Goal: Task Accomplishment & Management: Complete application form

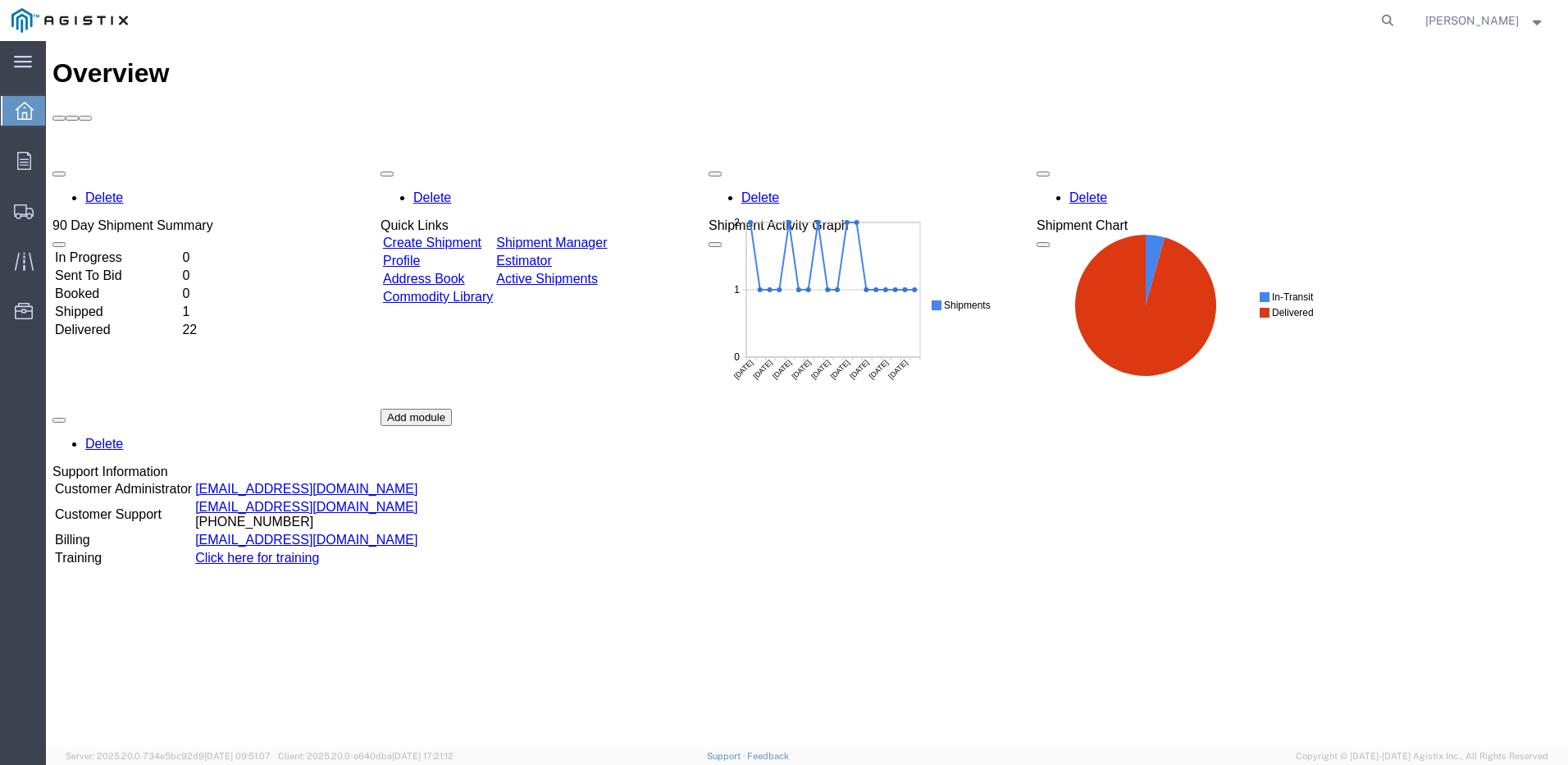
click at [473, 235] on link "Create Shipment" at bounding box center [433, 242] width 98 height 14
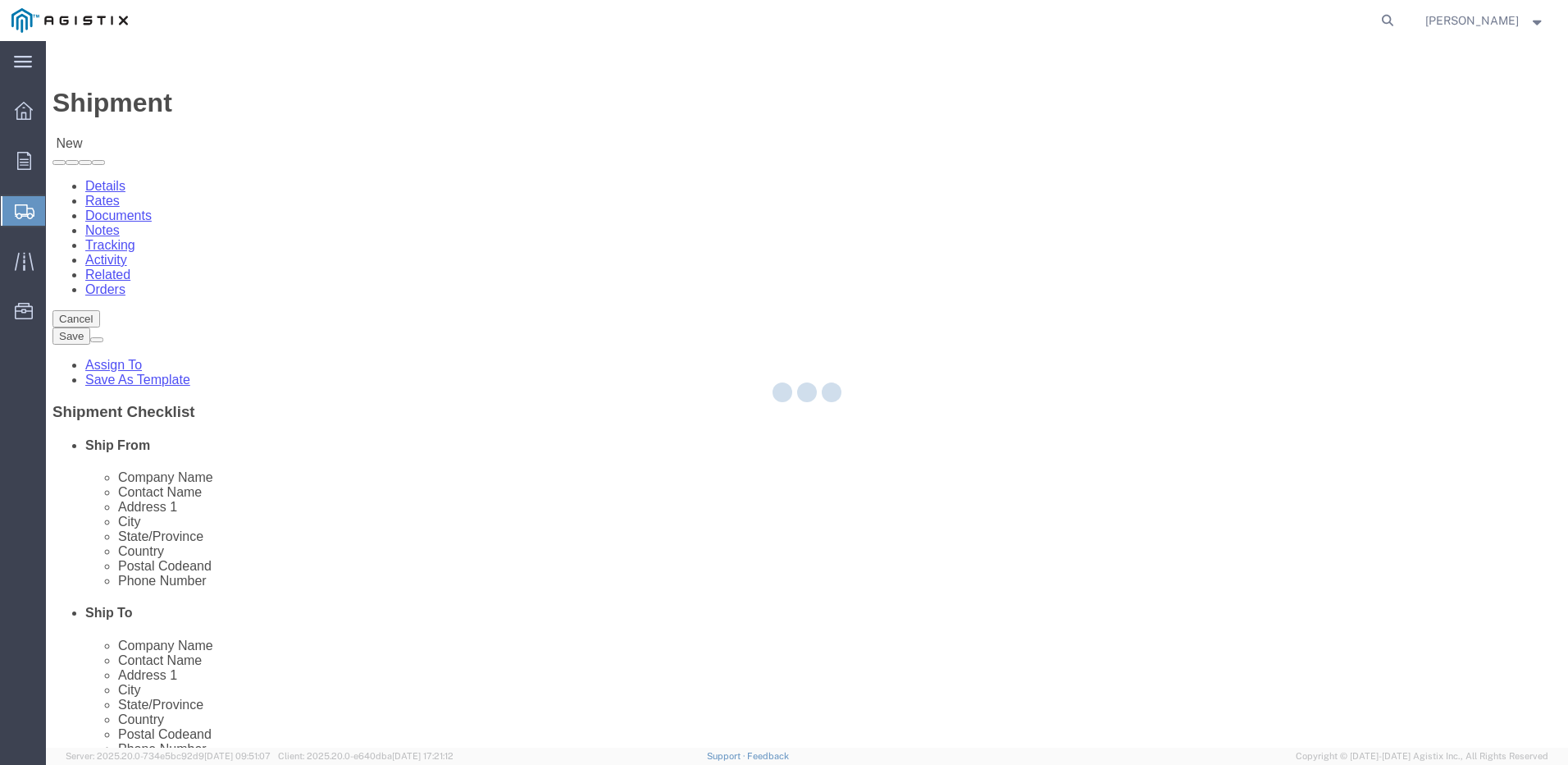
select select
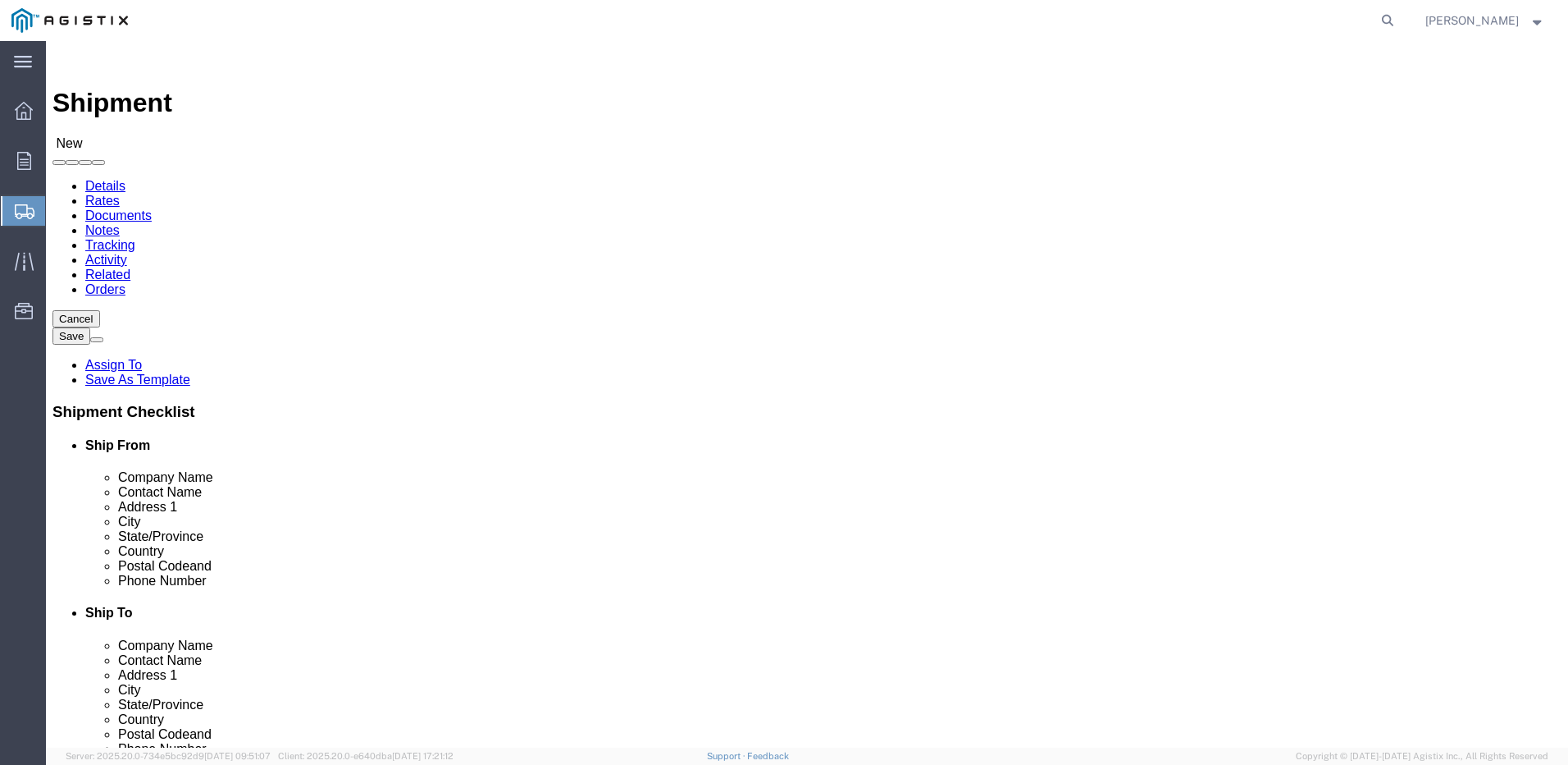
click select "Select Do It American Mfg Co LLC PG&E"
select select "9596"
click select "Select Do It American Mfg Co LLC PG&E"
select select "PURCHORD"
select select
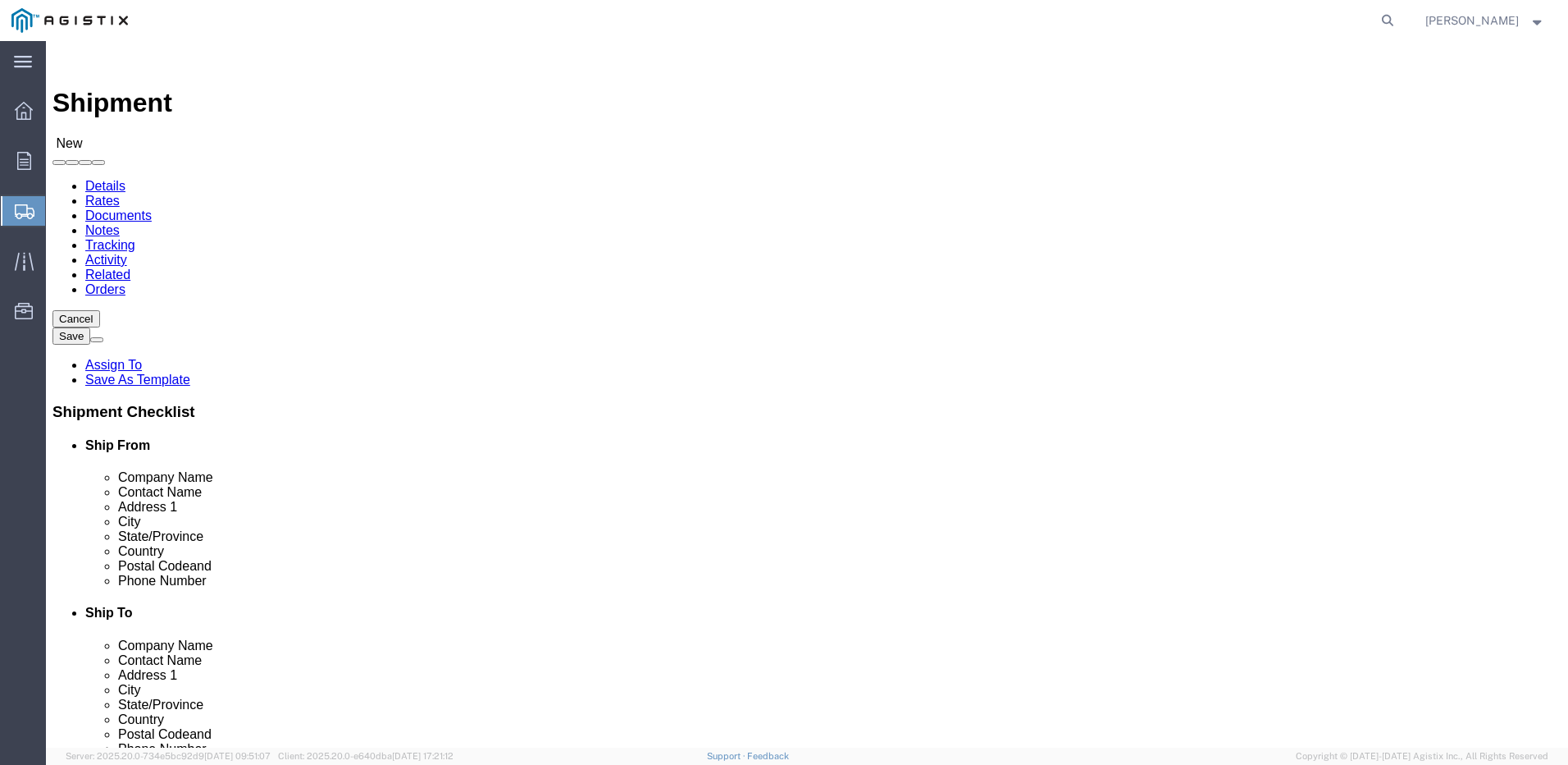
select select
select select "MYPROFILE"
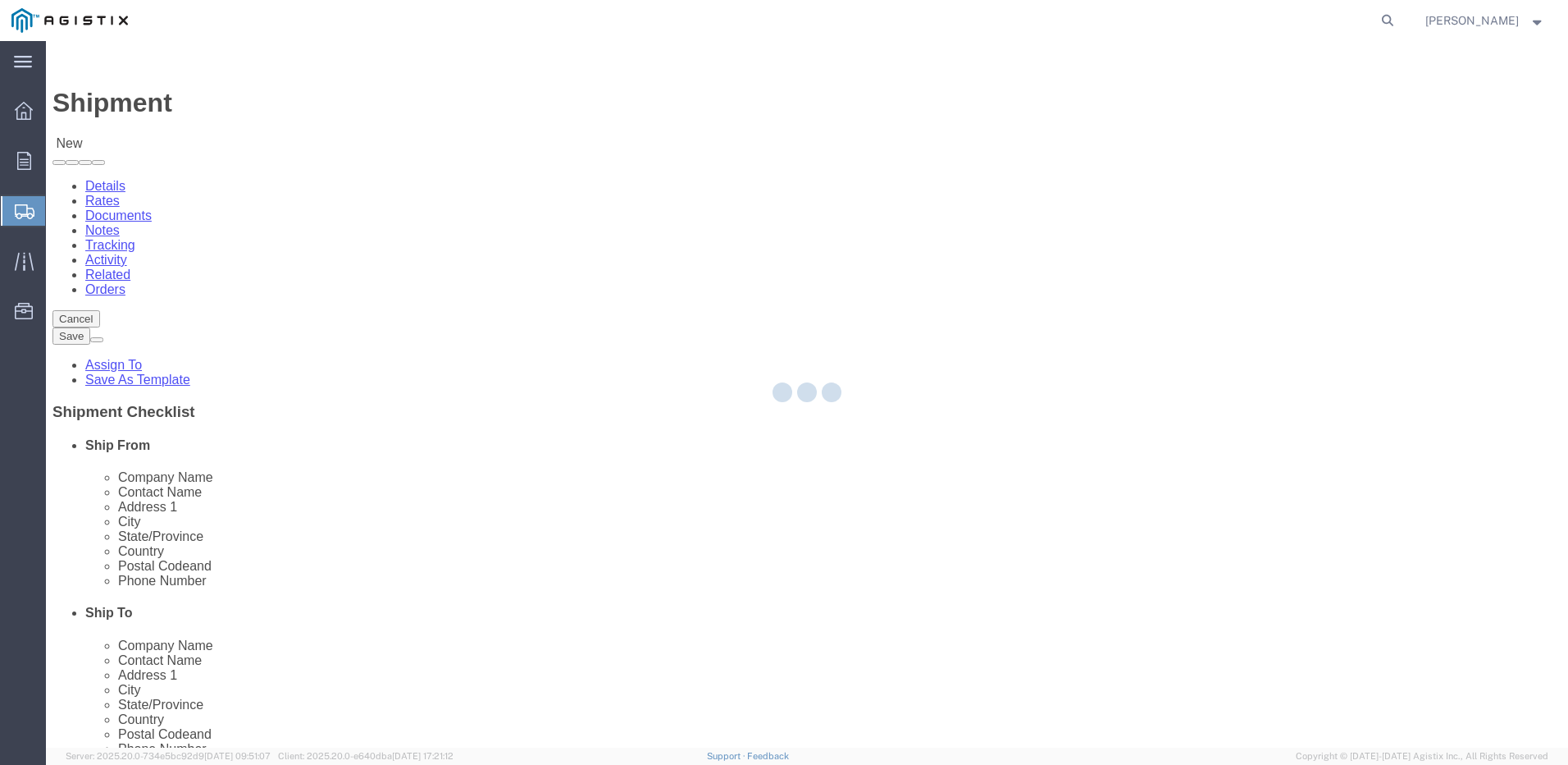
type input "Do It American Mfg Co LLC"
type input "[PERSON_NAME]"
type input "[STREET_ADDRESS]"
type input "Corona"
type input "92878"
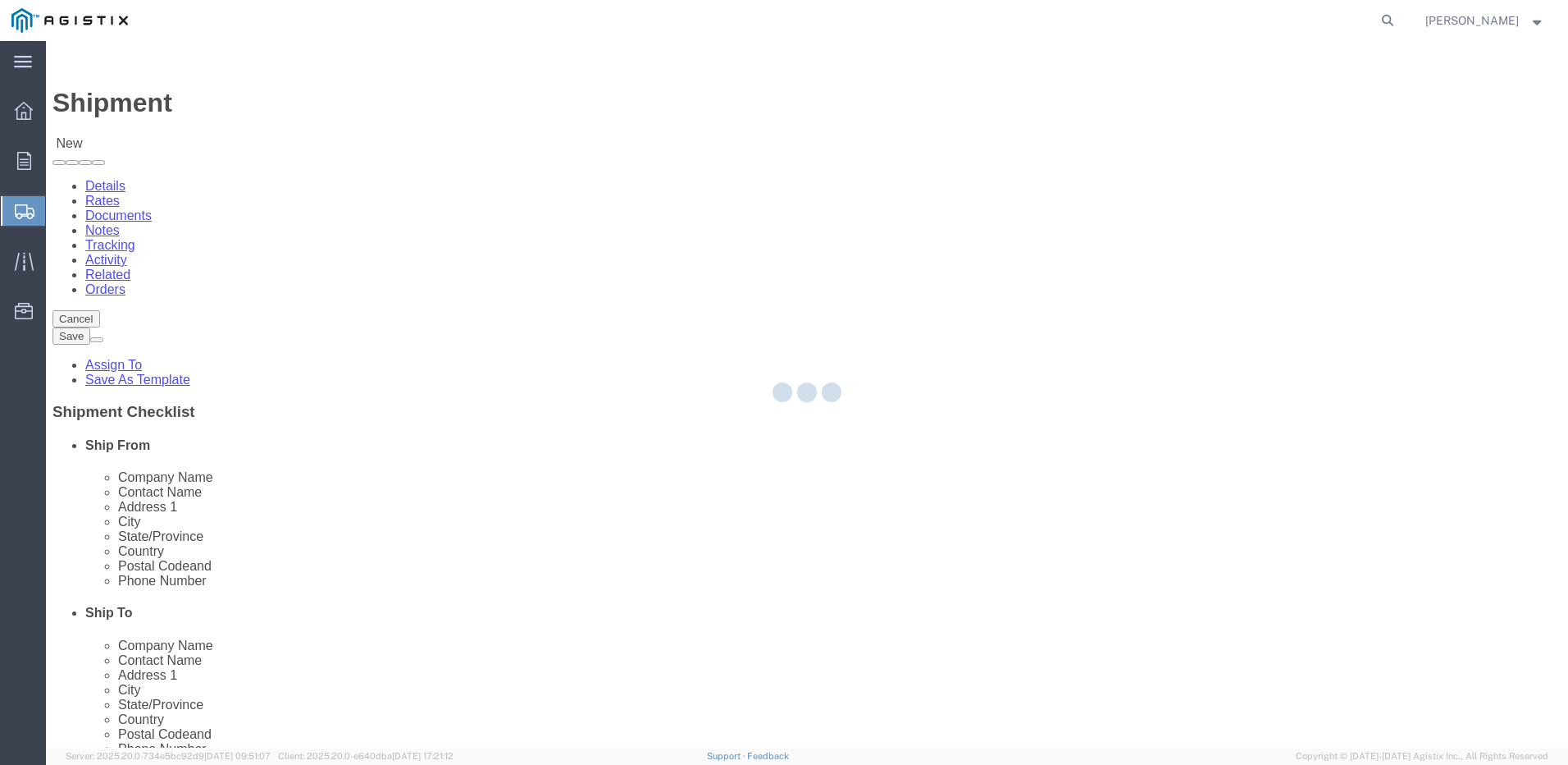
type input "9512549204"
type input "[EMAIL_ADDRESS][DOMAIN_NAME]"
checkbox input "true"
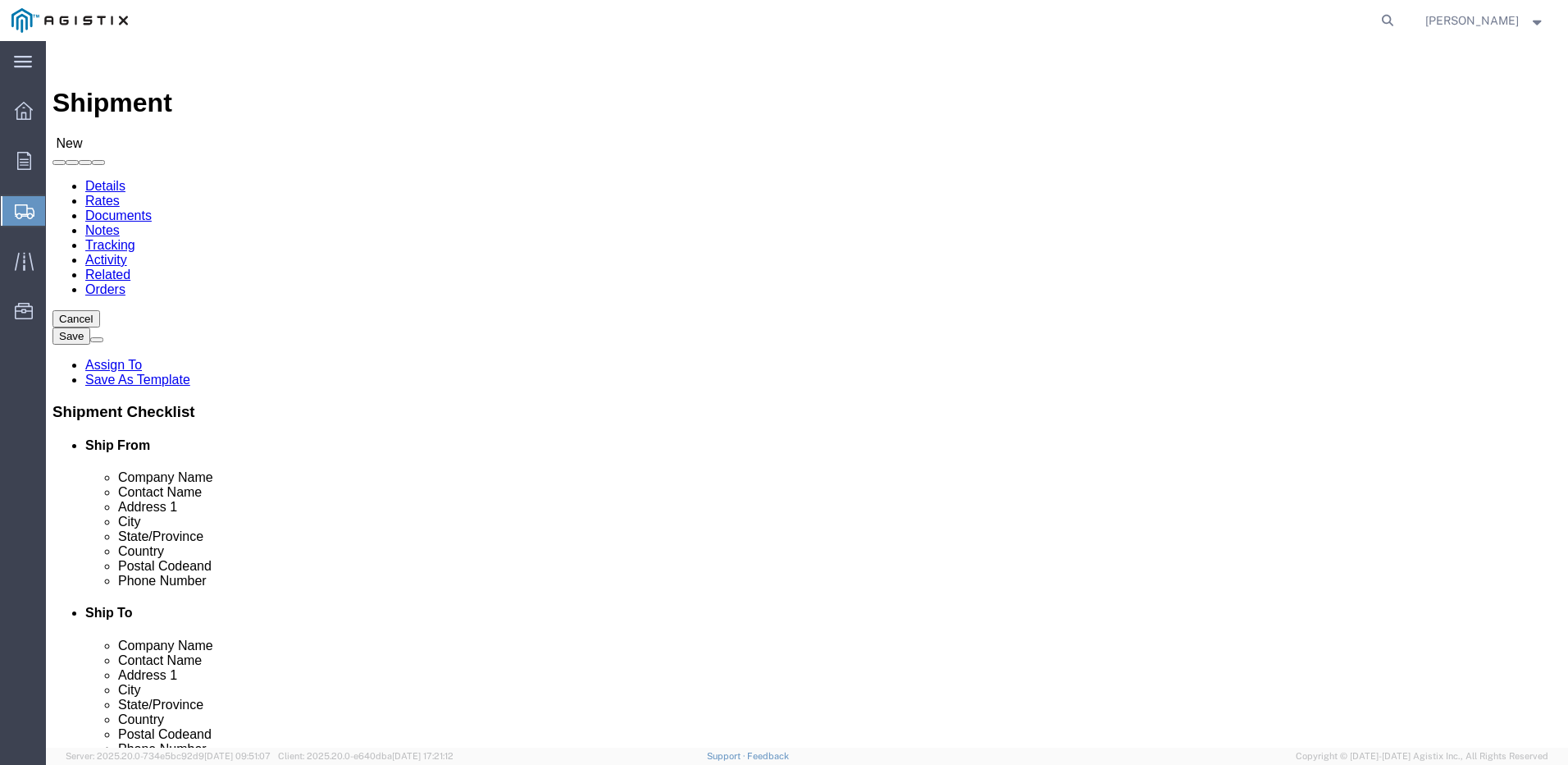
select select "CA"
drag, startPoint x: 314, startPoint y: 506, endPoint x: 170, endPoint y: 505, distance: 144.0
click div "Address [STREET_ADDRESS]"
type input "1848 Capital St"
click select "Select All Others [GEOGRAPHIC_DATA] [GEOGRAPHIC_DATA] [GEOGRAPHIC_DATA] [GEOGRA…"
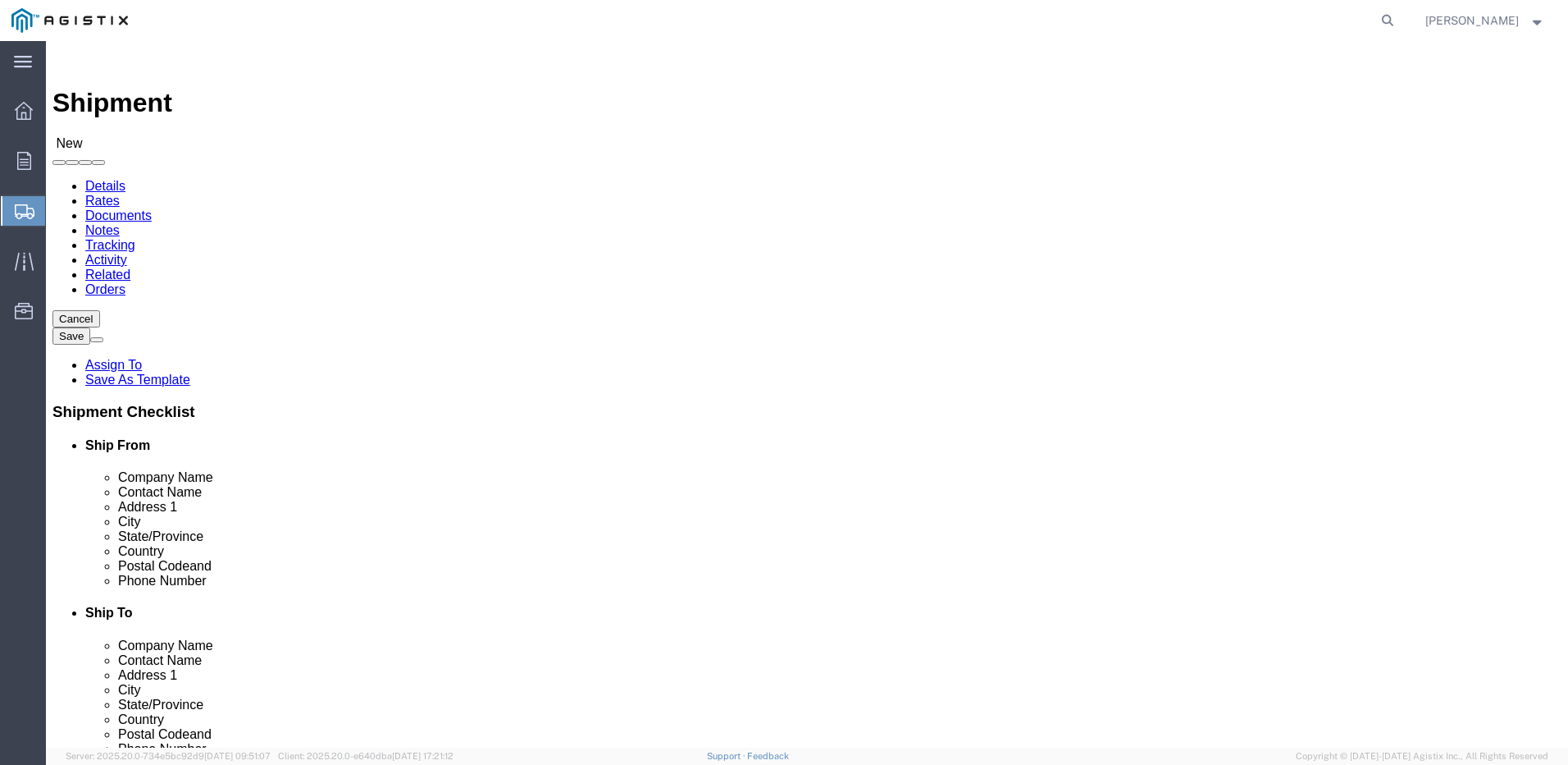
select select
select select "19740"
click select "Select All Others [GEOGRAPHIC_DATA] [GEOGRAPHIC_DATA] [GEOGRAPHIC_DATA] [GEOGRA…"
type input "fre"
select select "19740"
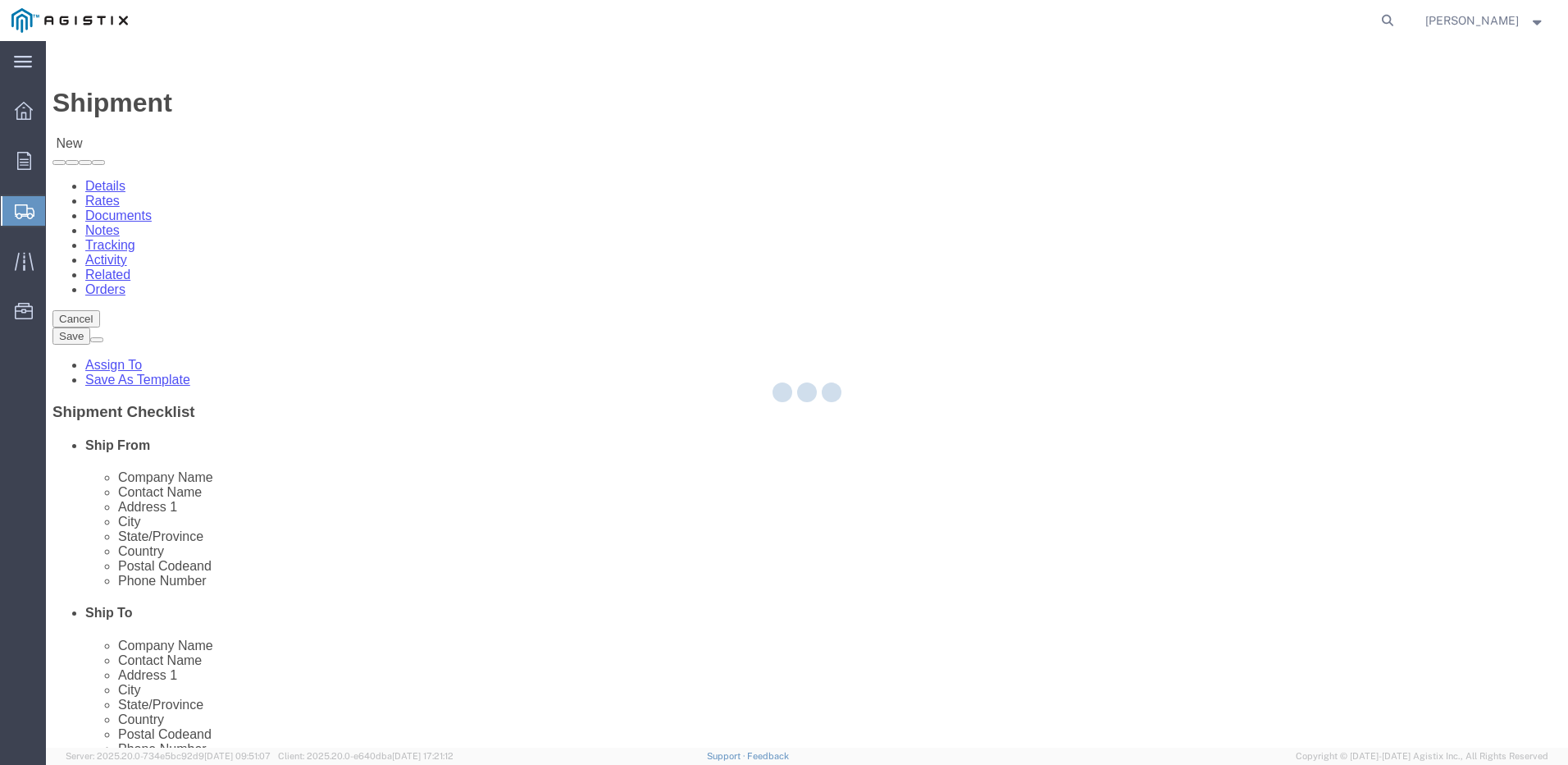
type input "PG&E"
type input "[STREET_ADDRESS][PERSON_NAME]"
type input "Fremont"
type input "94538"
select select "CA"
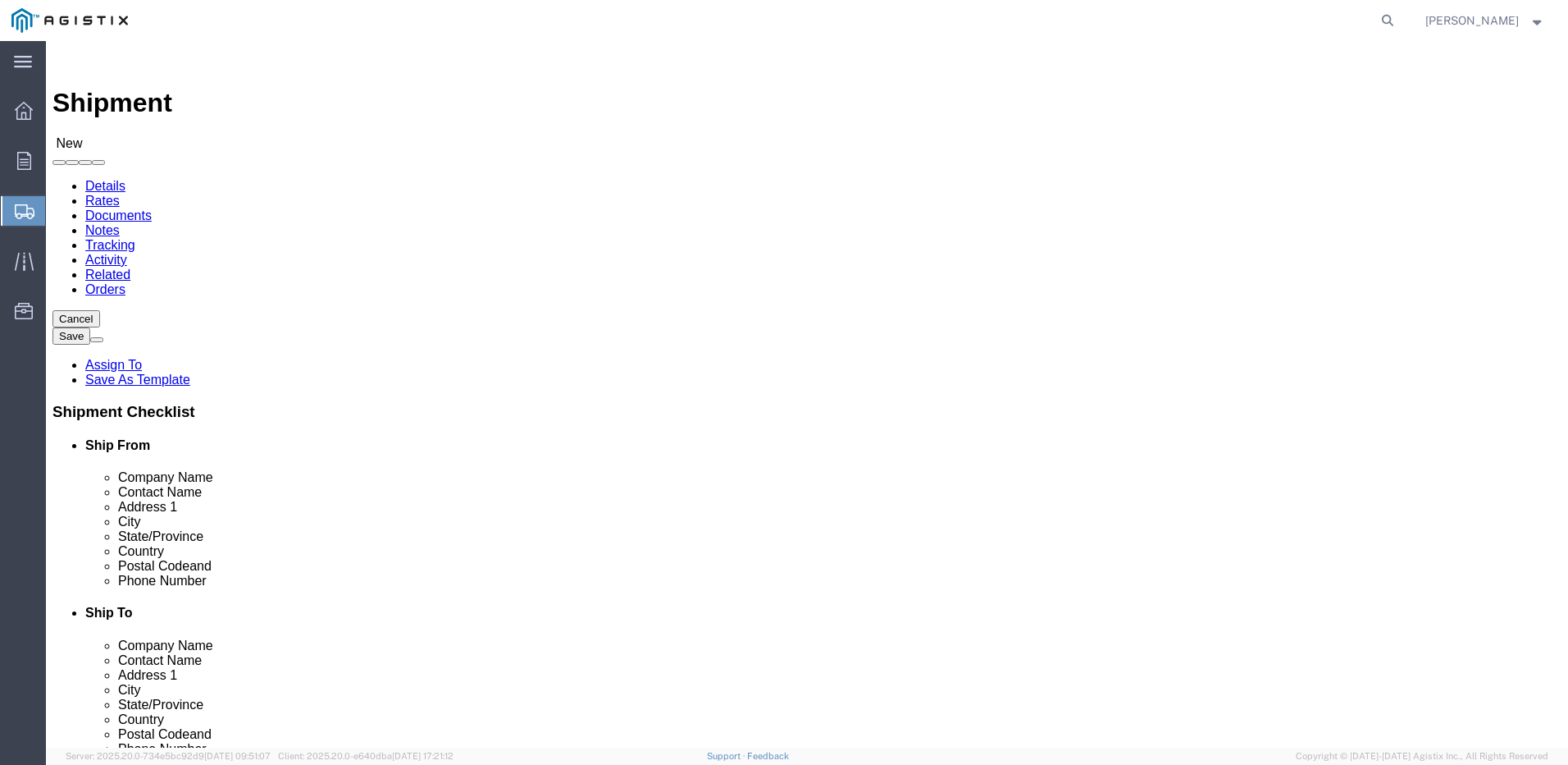
click input "text"
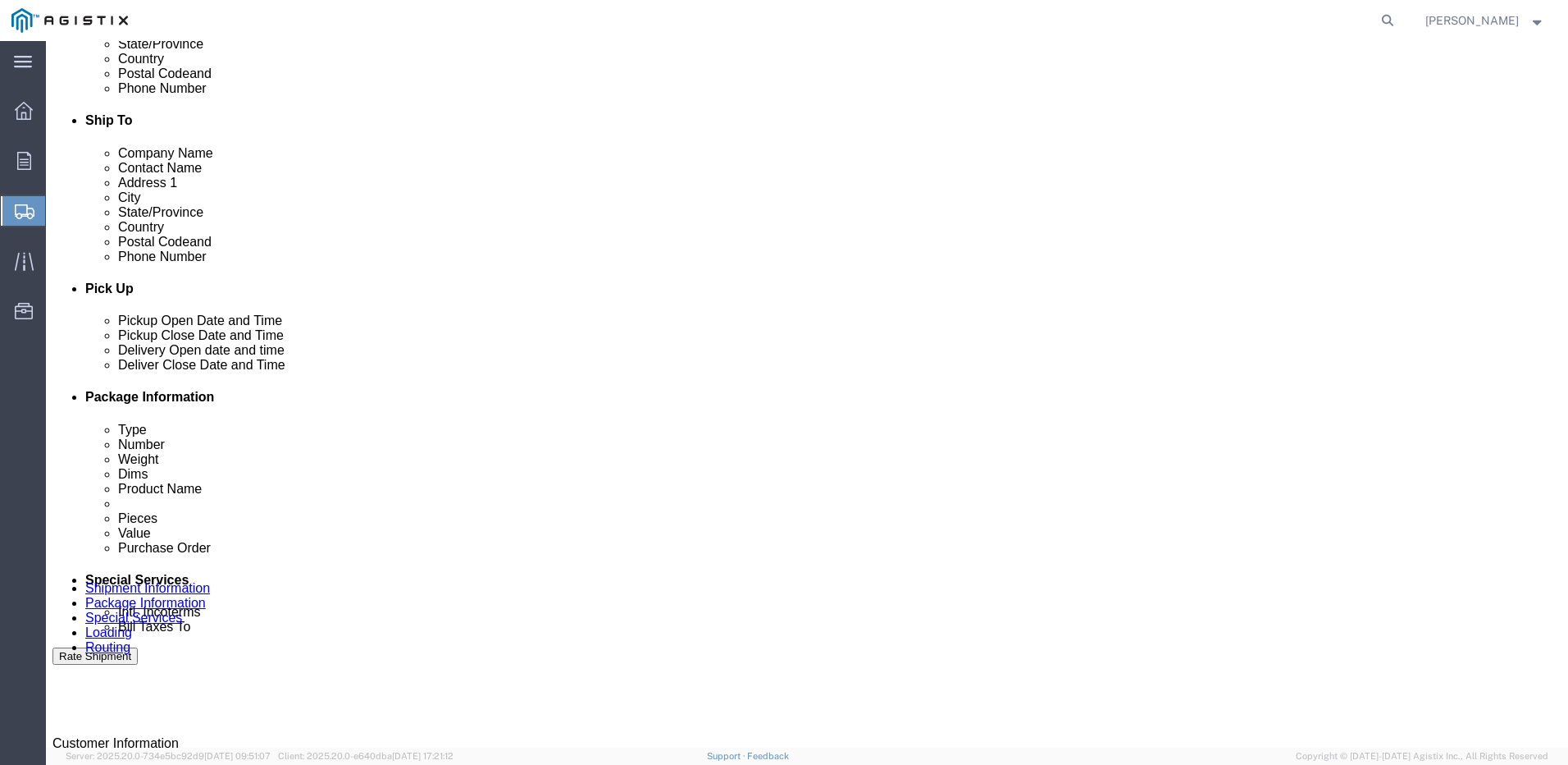
type input "[PERSON_NAME]"
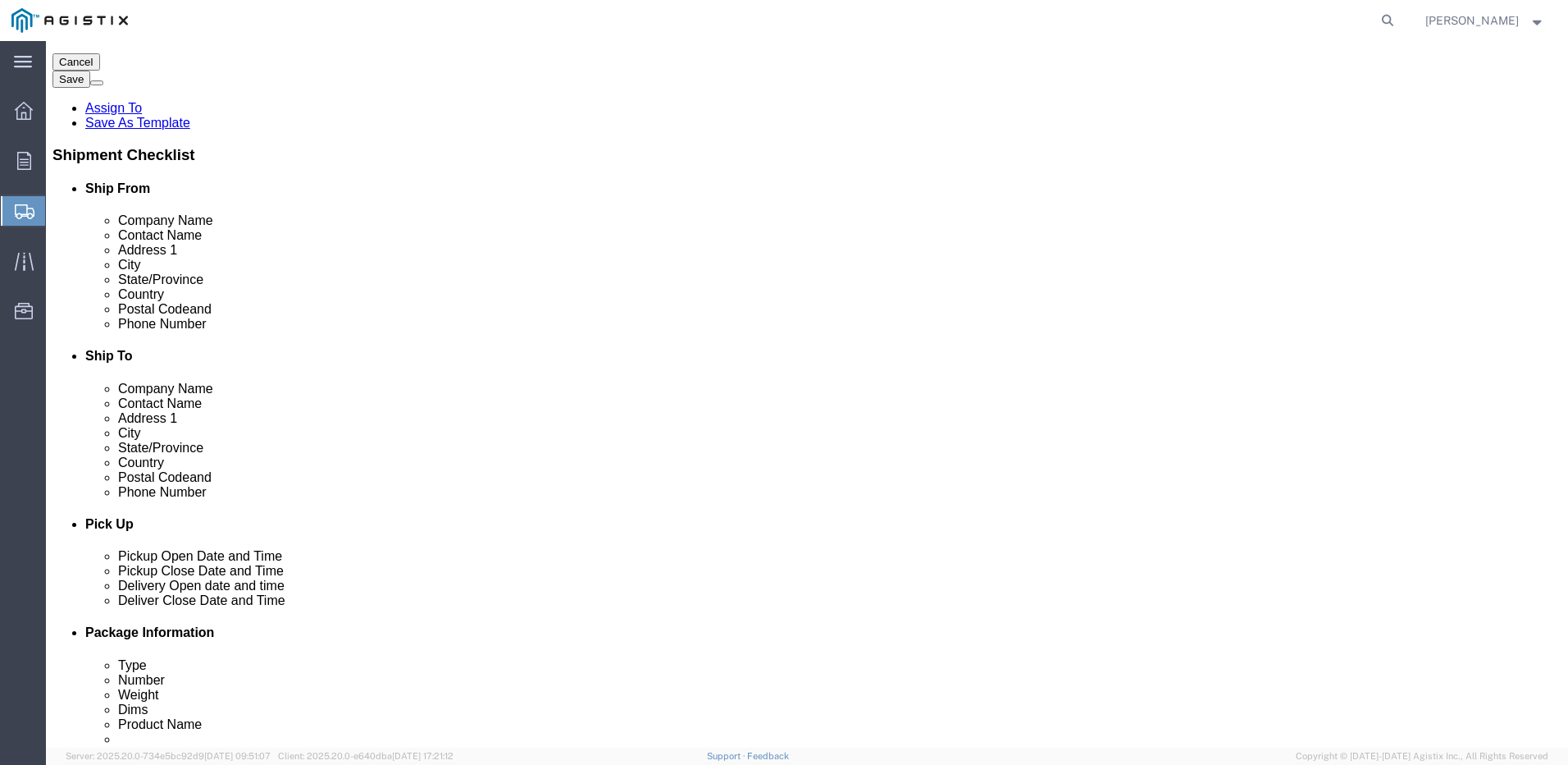
scroll to position [164, 0]
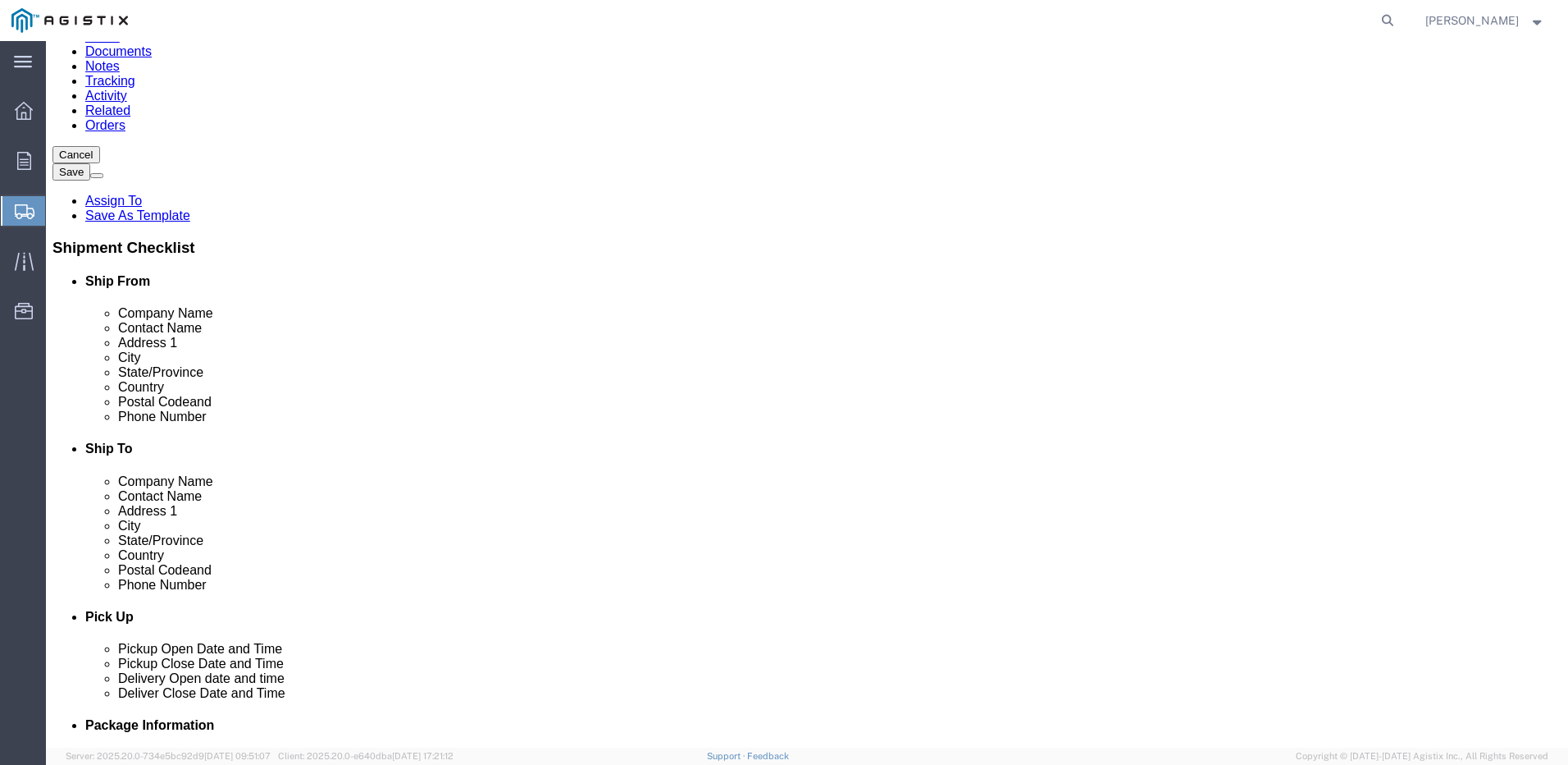
click input "text"
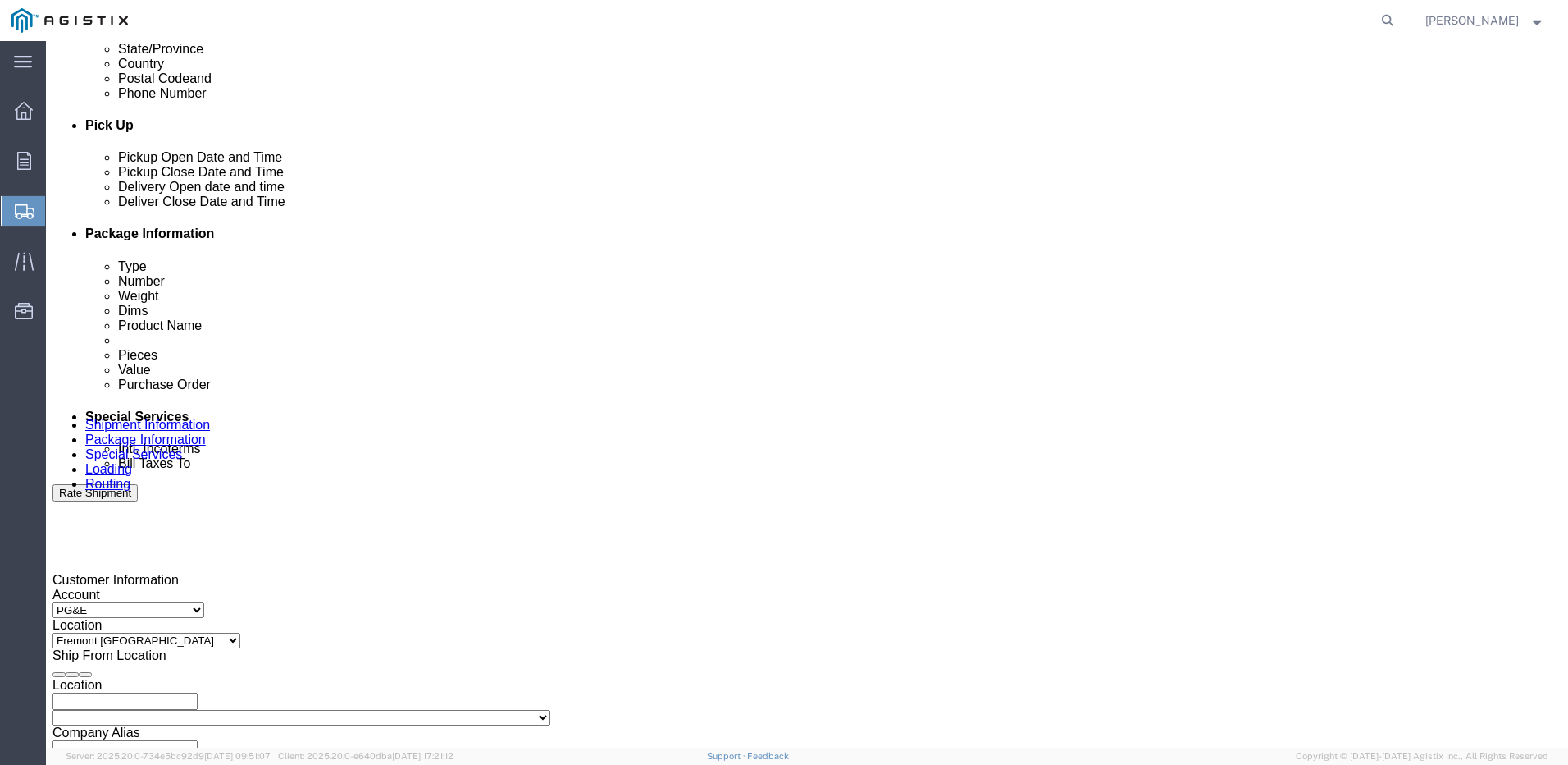
scroll to position [657, 0]
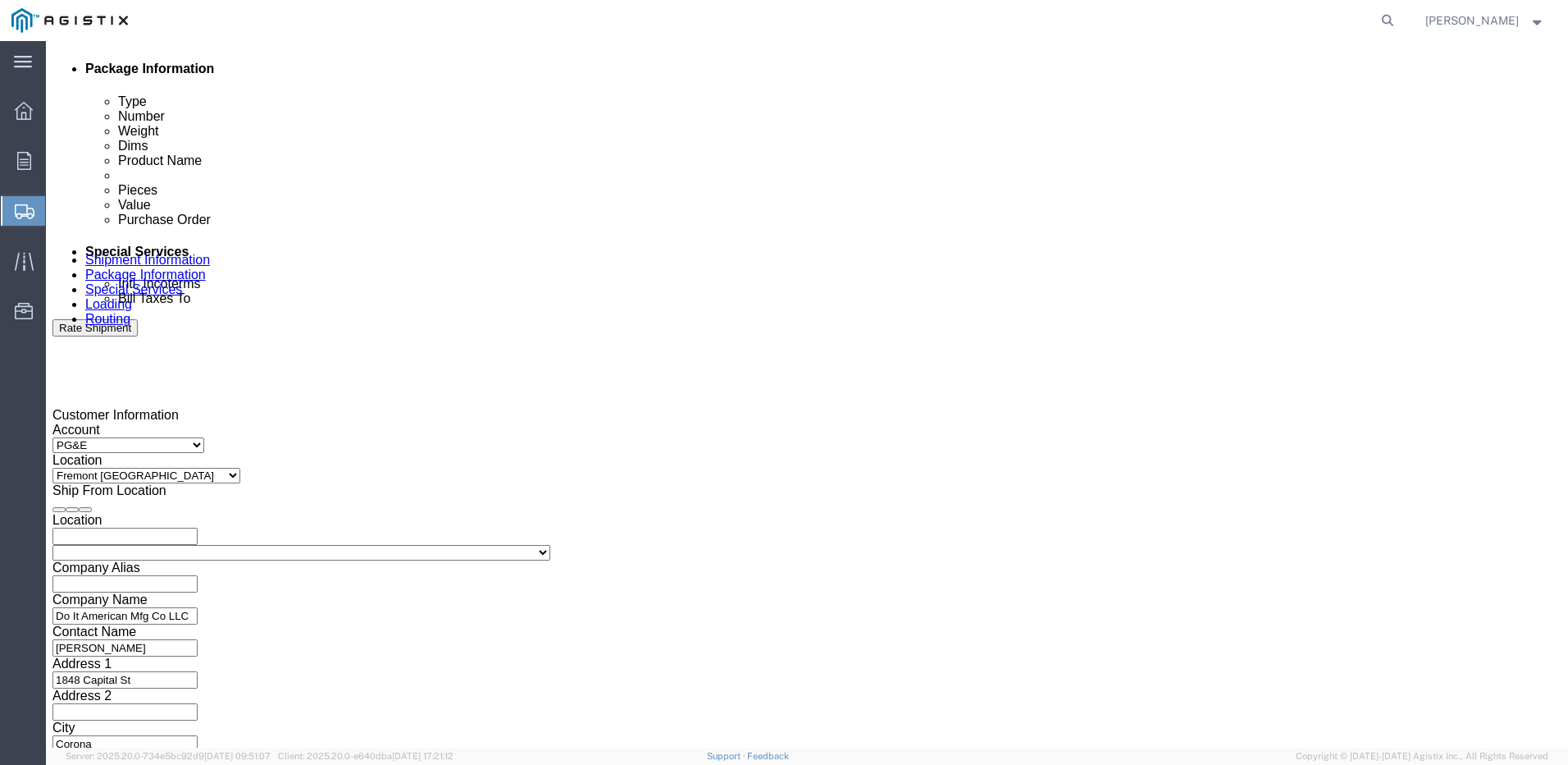
type input "[PHONE_NUMBER]"
click div "[DATE] 9:00 AM"
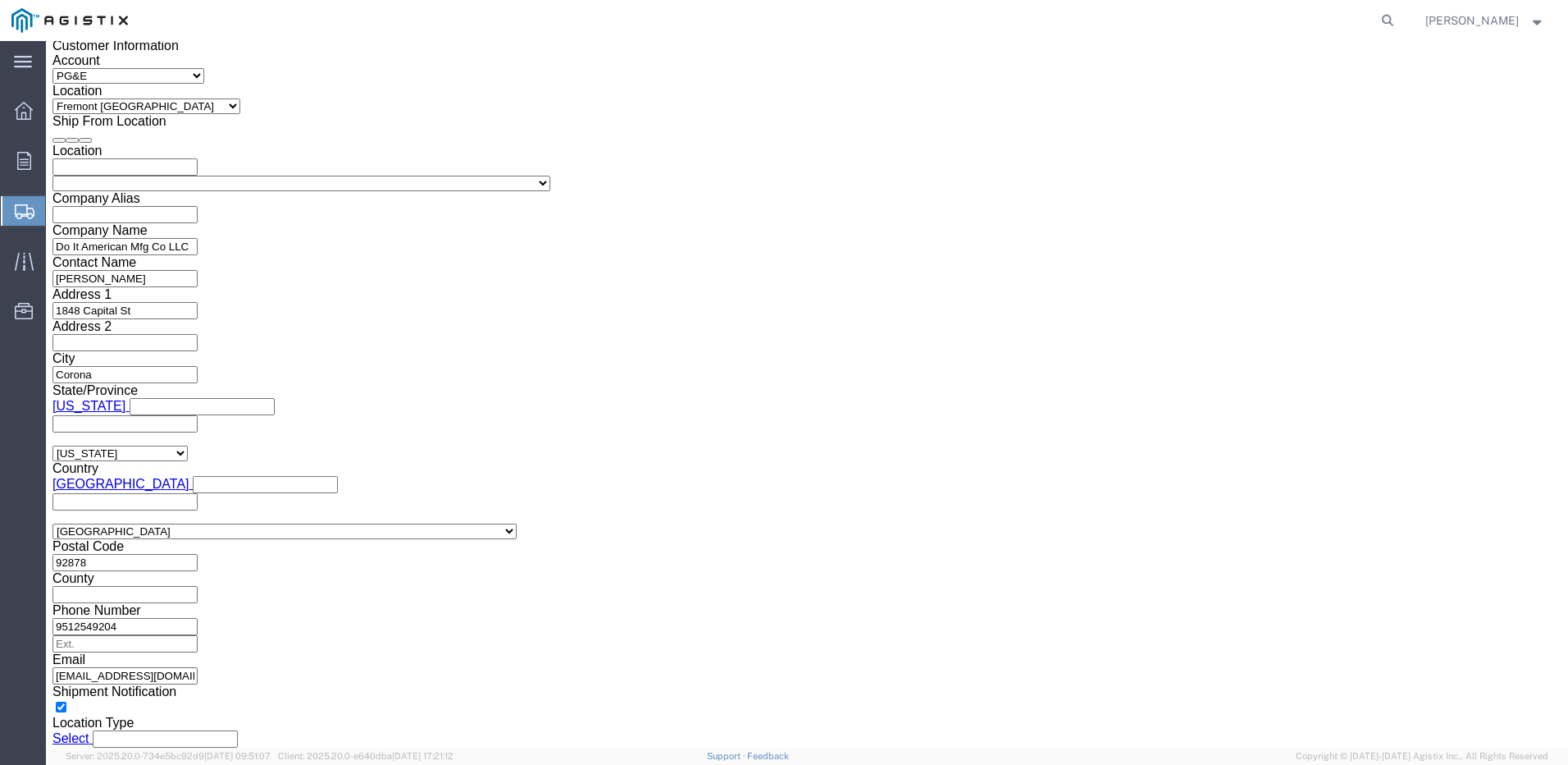
click button "Apply"
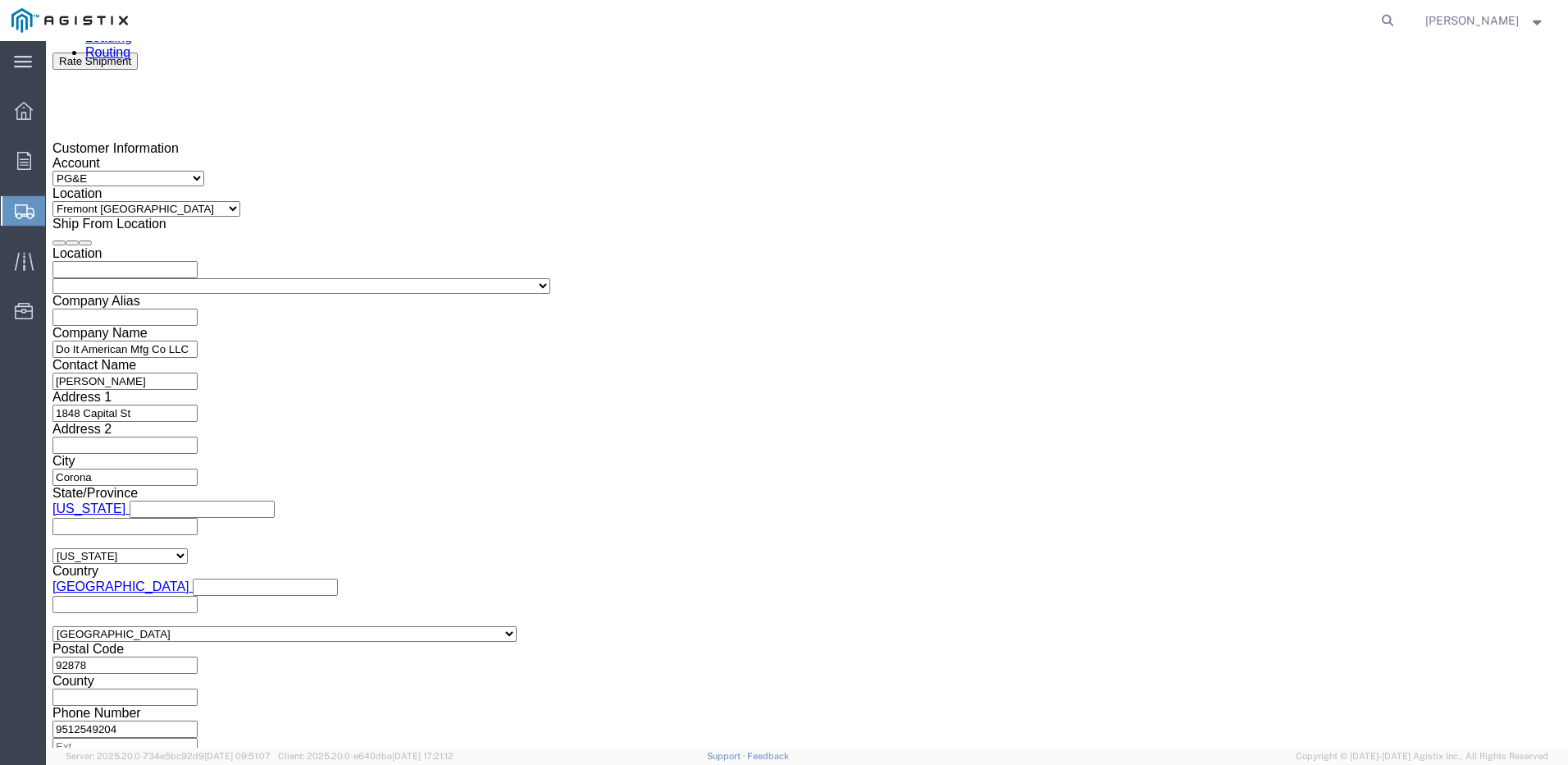
scroll to position [1026, 0]
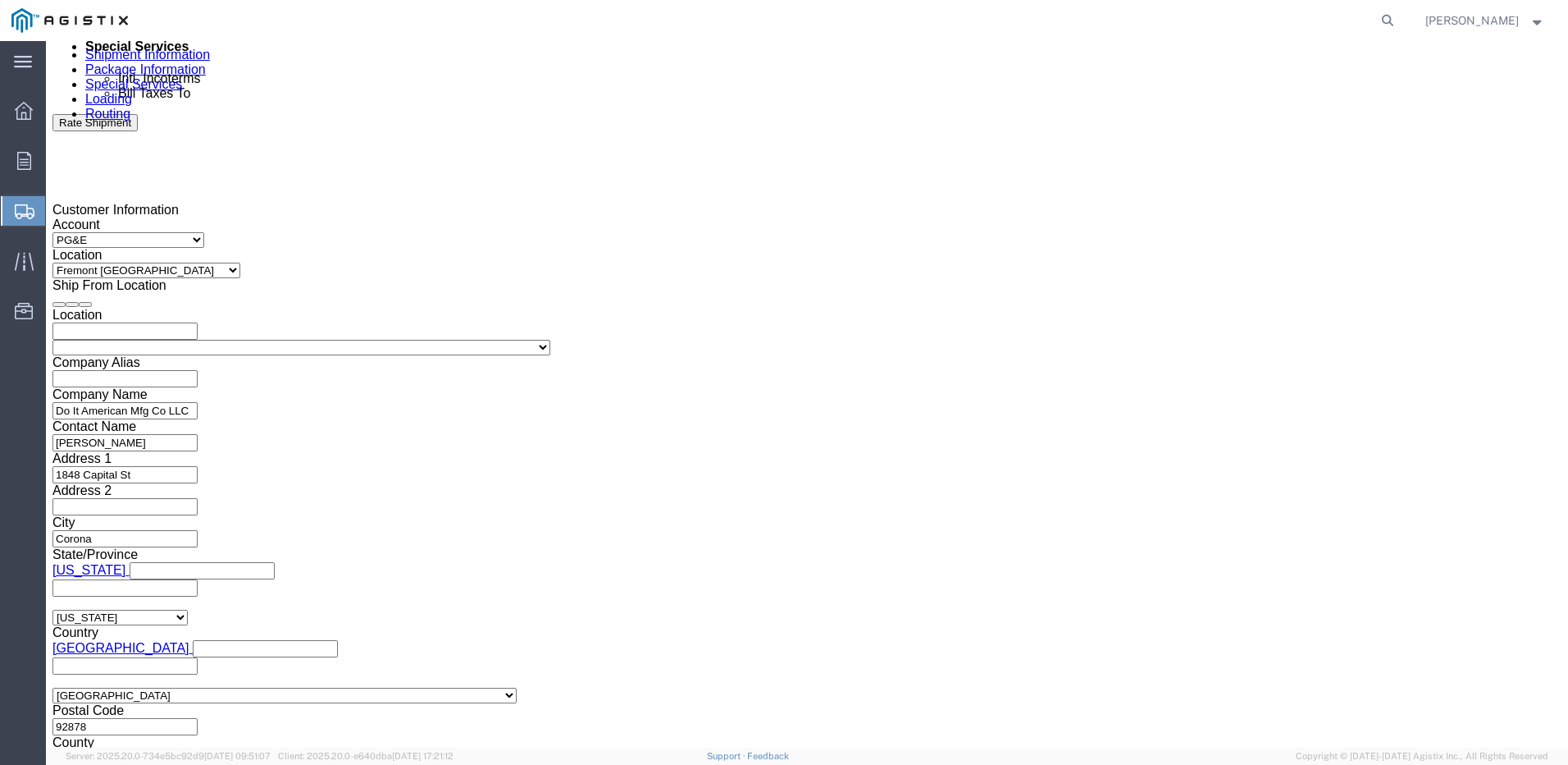
click div "[DATE] 10:00 AM"
type input "5:00 PM"
click button "Apply"
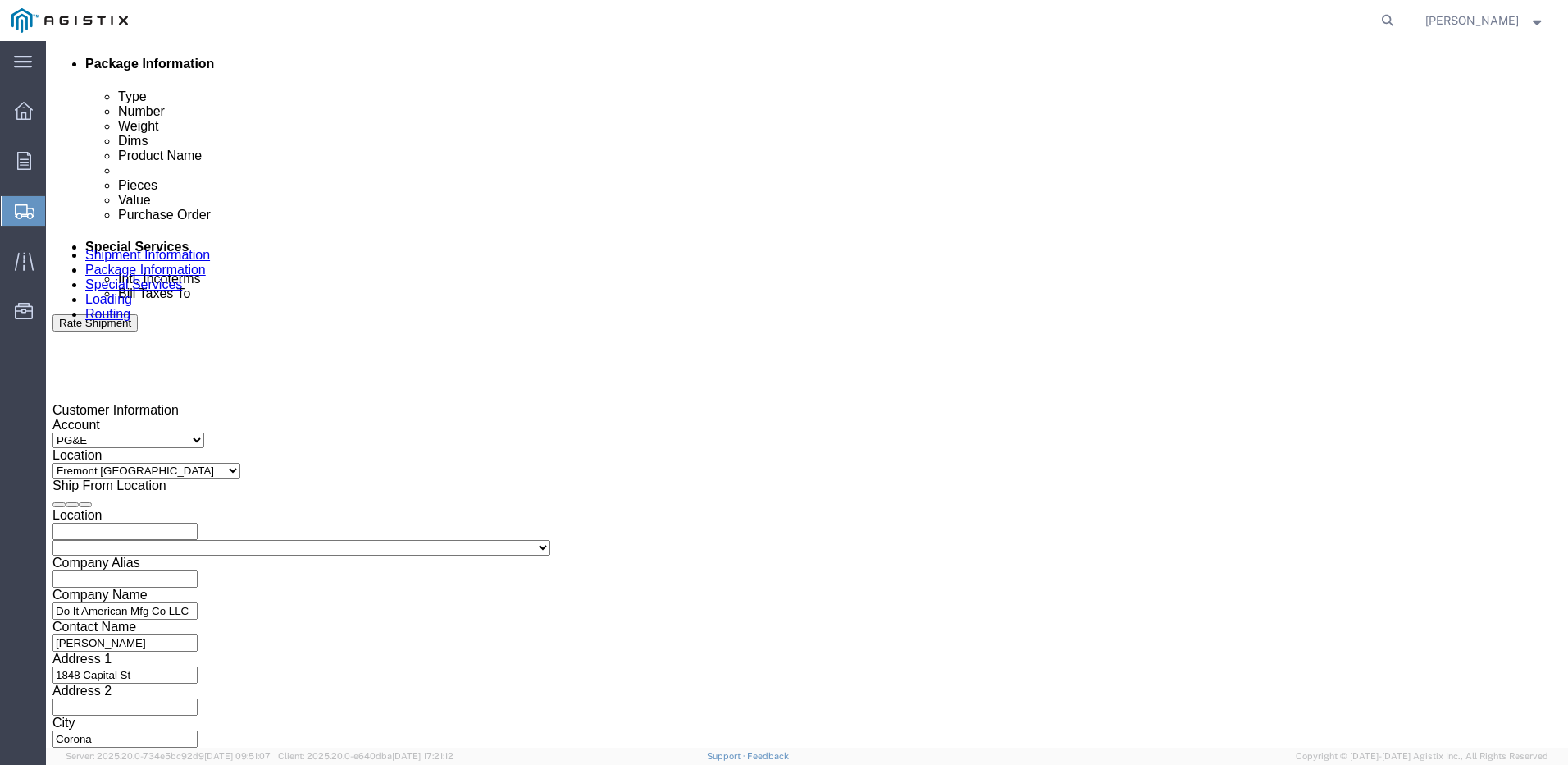
scroll to position [861, 0]
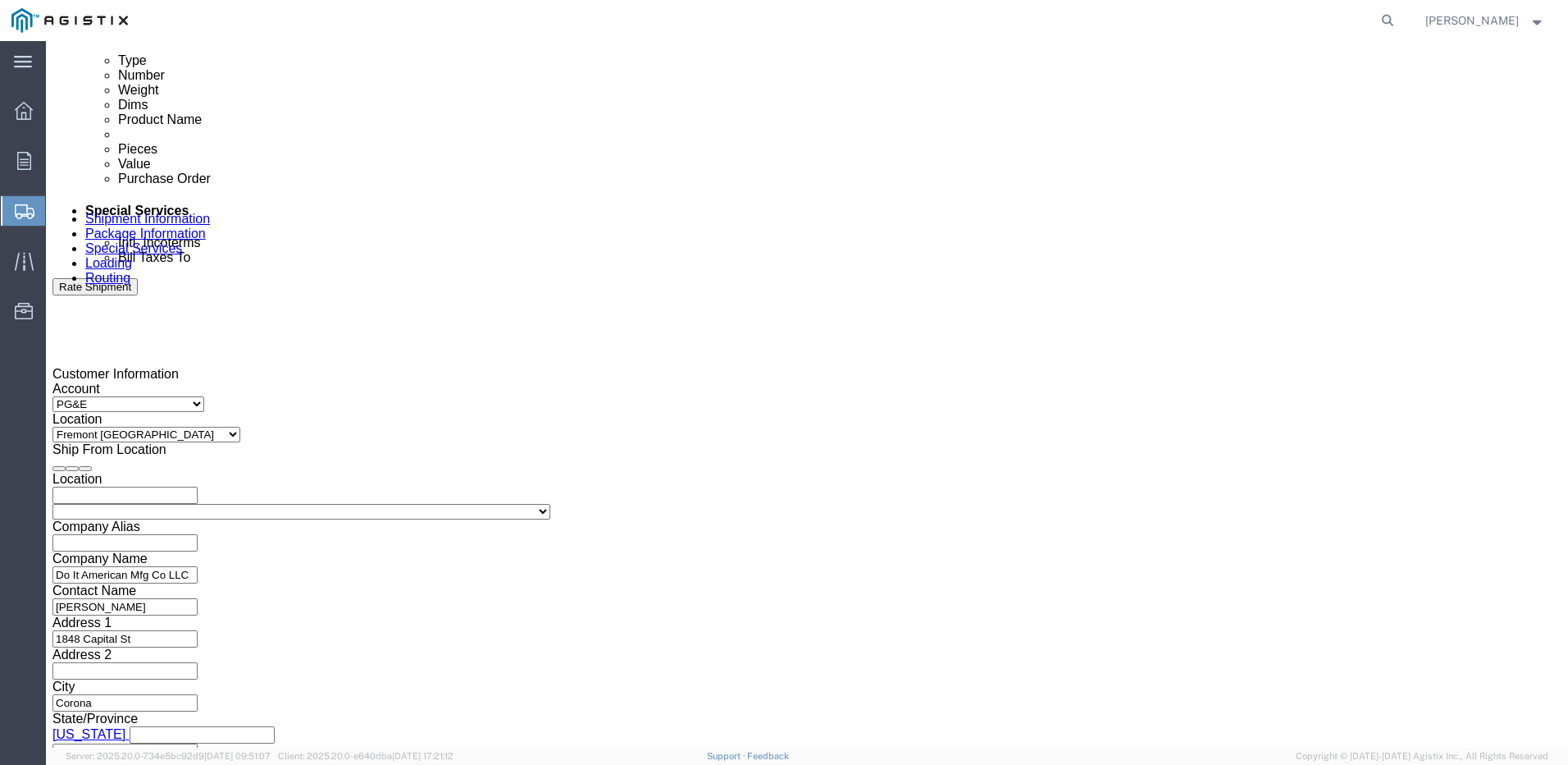
click div "Delivery Start Date Delivery Start Time Deliver Open Date and Time"
click div
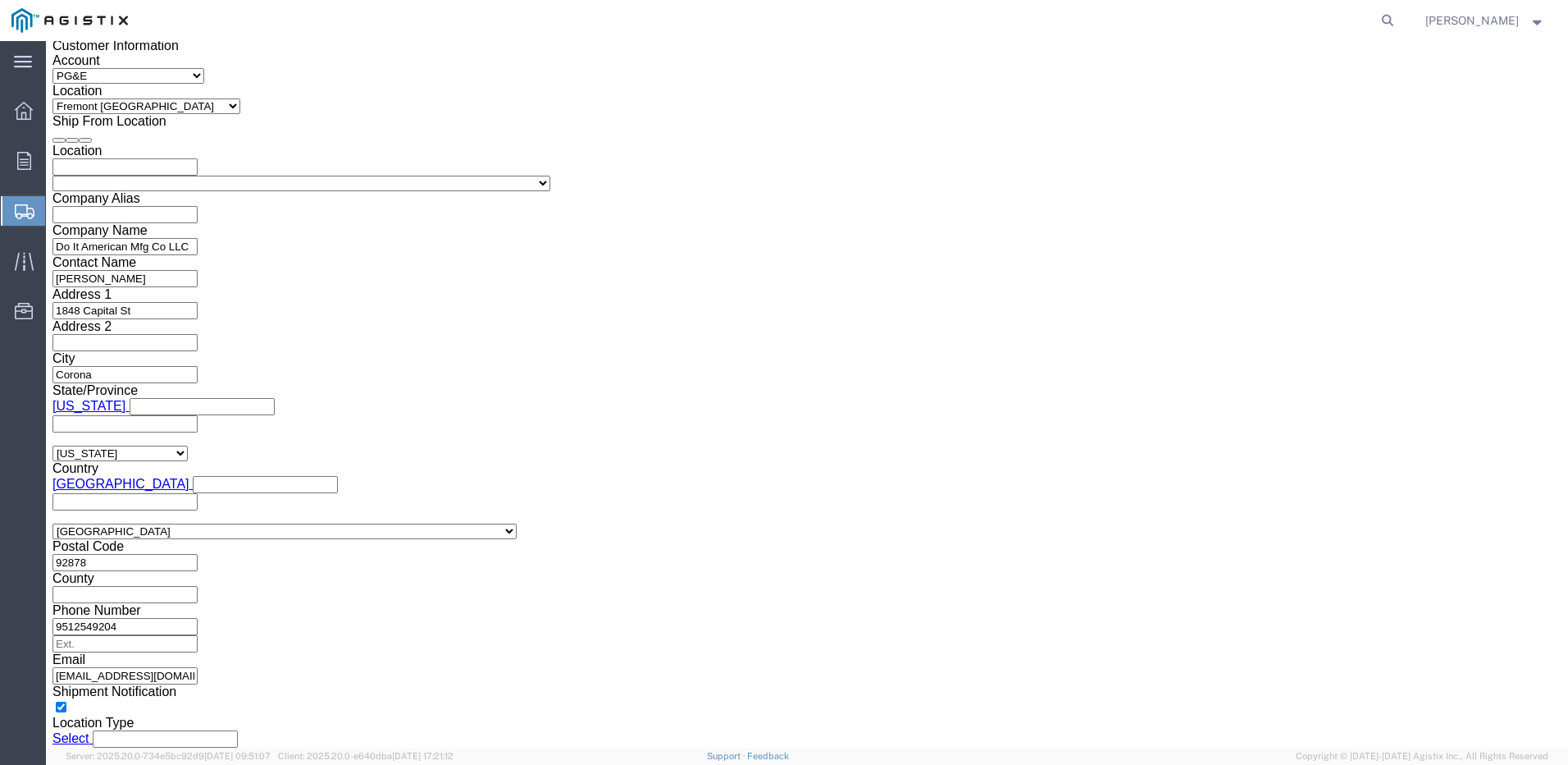
click input "6:00 PM"
type input "8:00 AM"
click button "Apply"
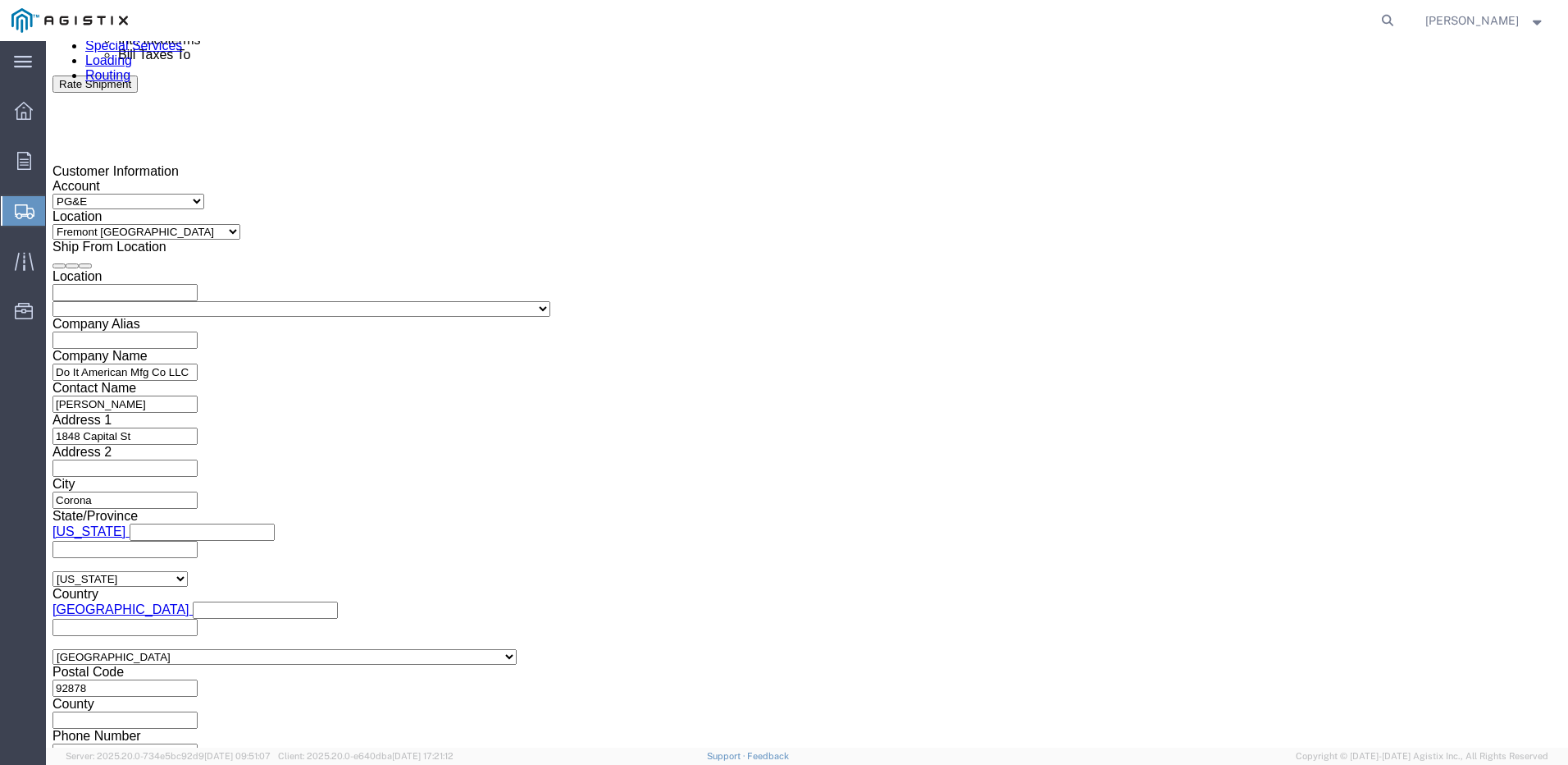
scroll to position [1026, 0]
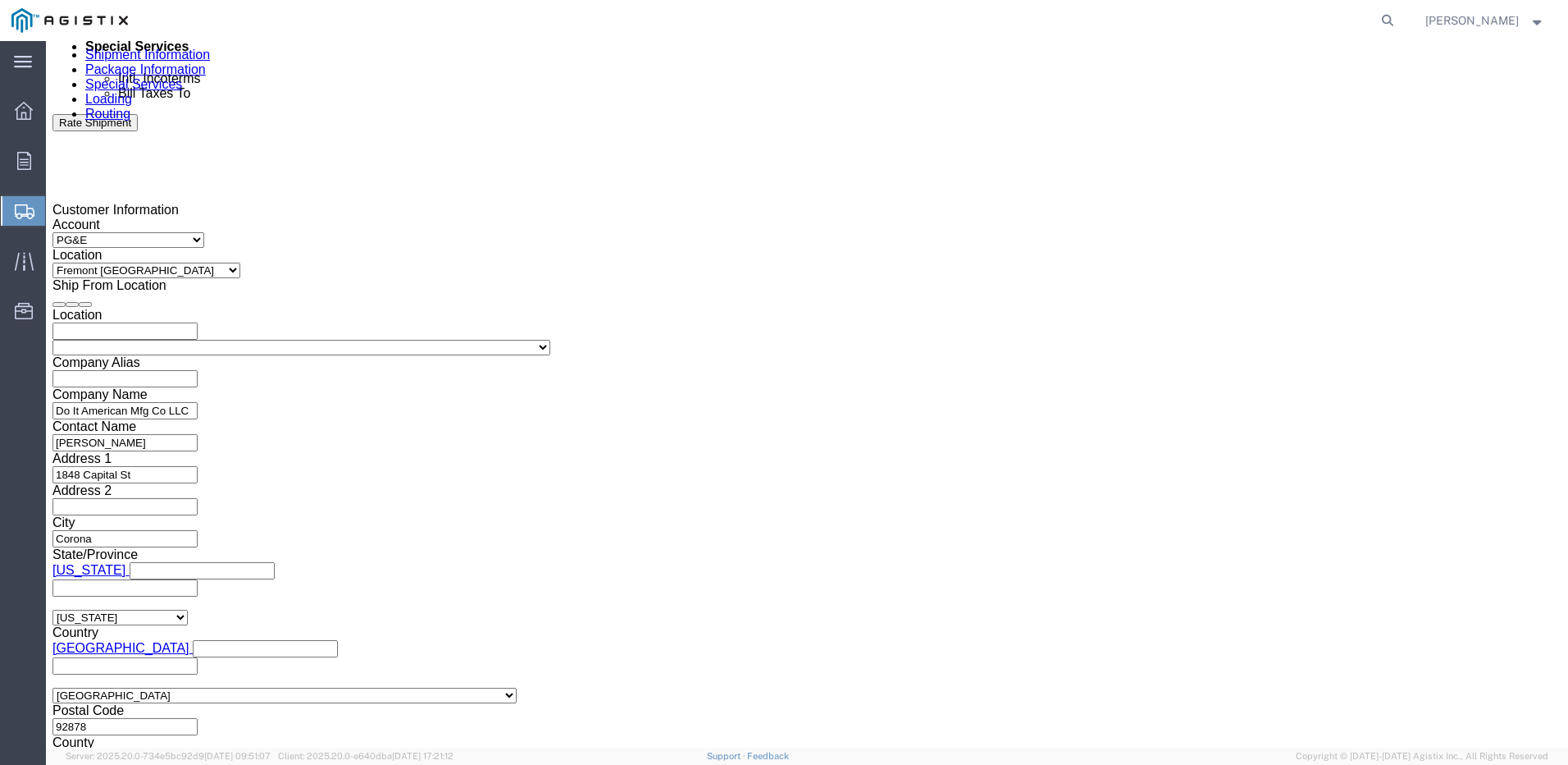
click div
type input "1:30 PM"
click button "Apply"
click input "text"
type input "3501417908"
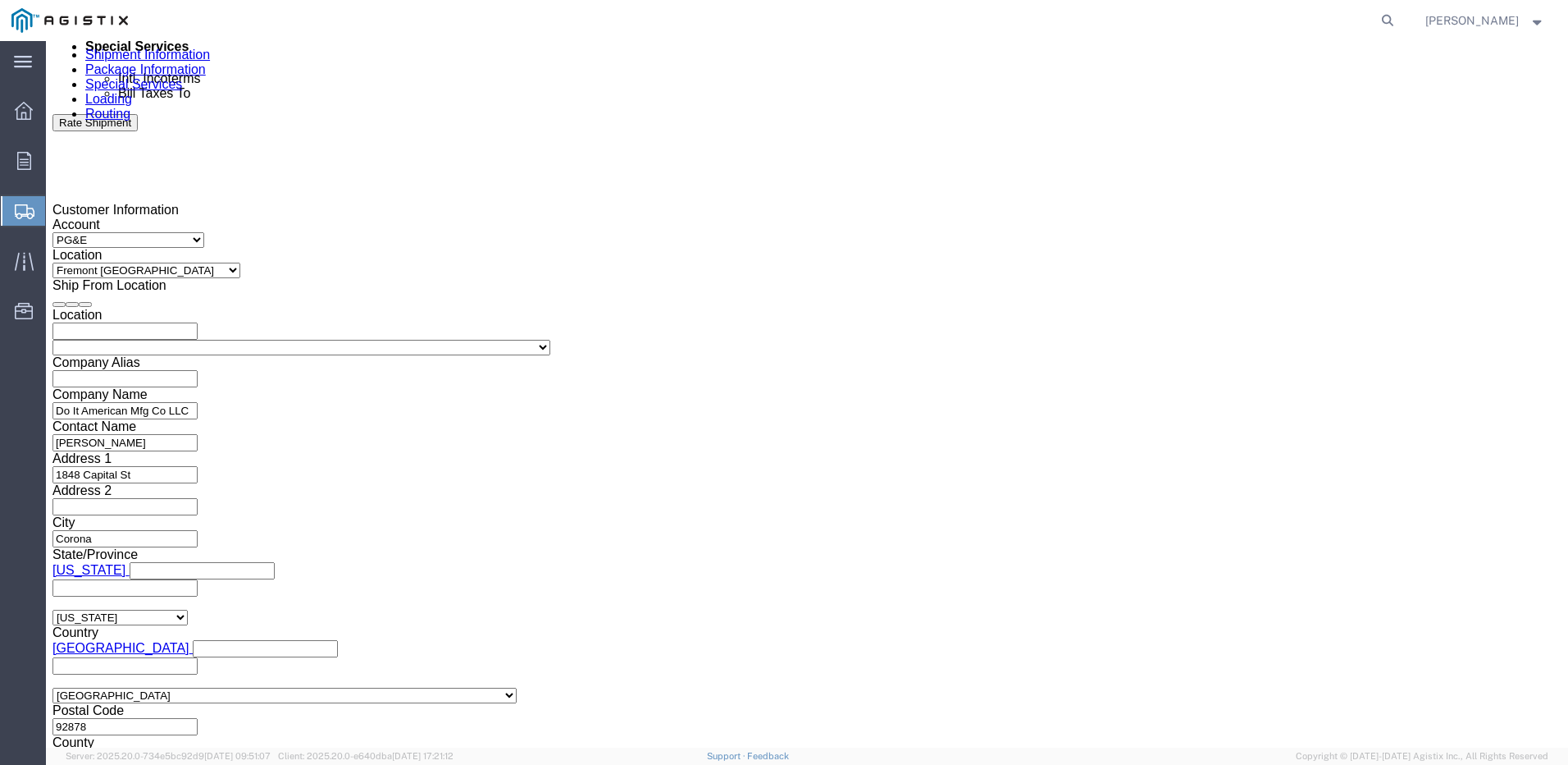
click select "Select Account Type Activity ID Airline Appointment Number ASN Batch Request # …"
select select "PURCHORD"
click select "Select Account Type Activity ID Airline Appointment Number ASN Batch Request # …"
click input "text"
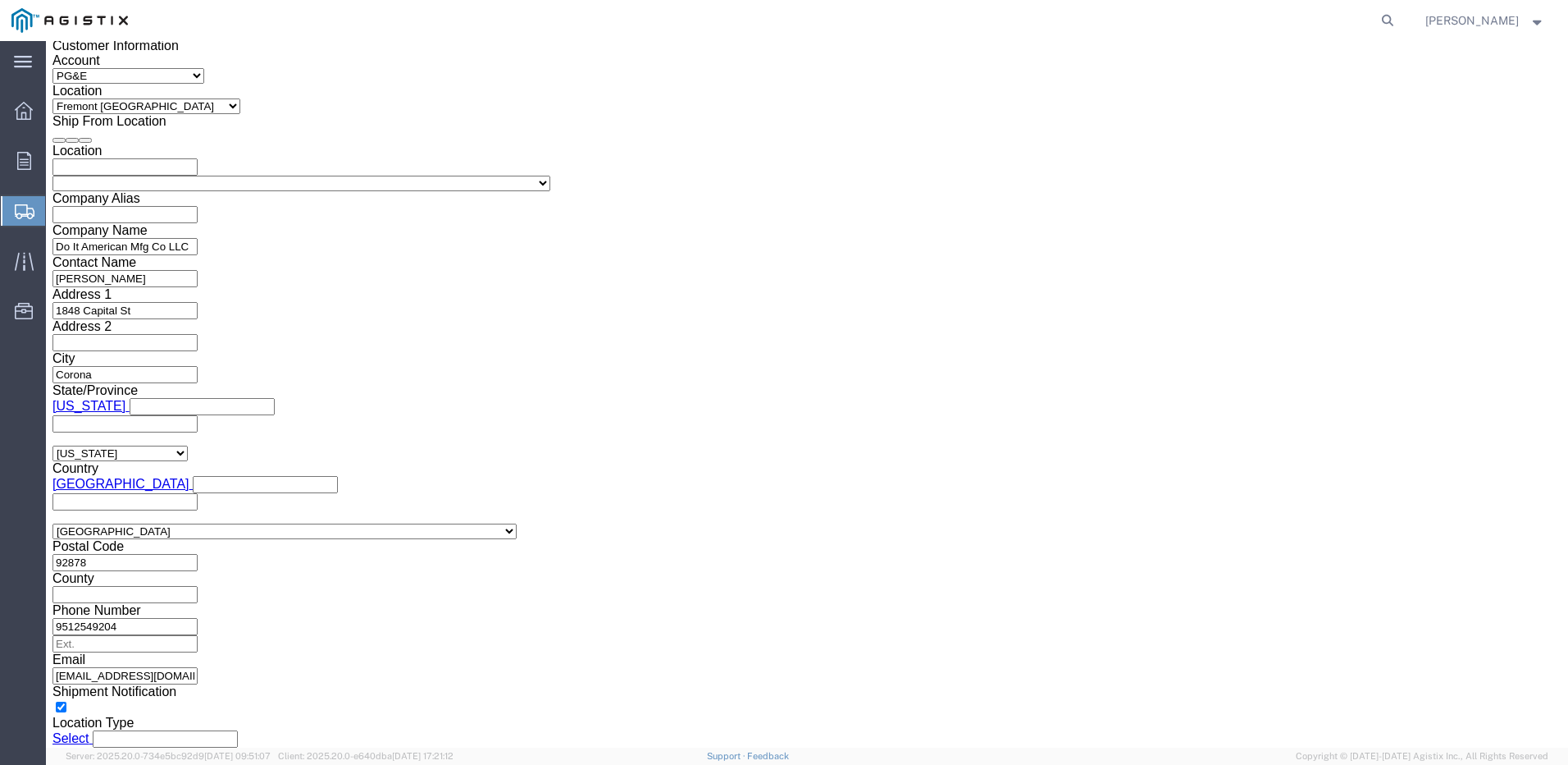
type input "3501420267"
click button "Continue"
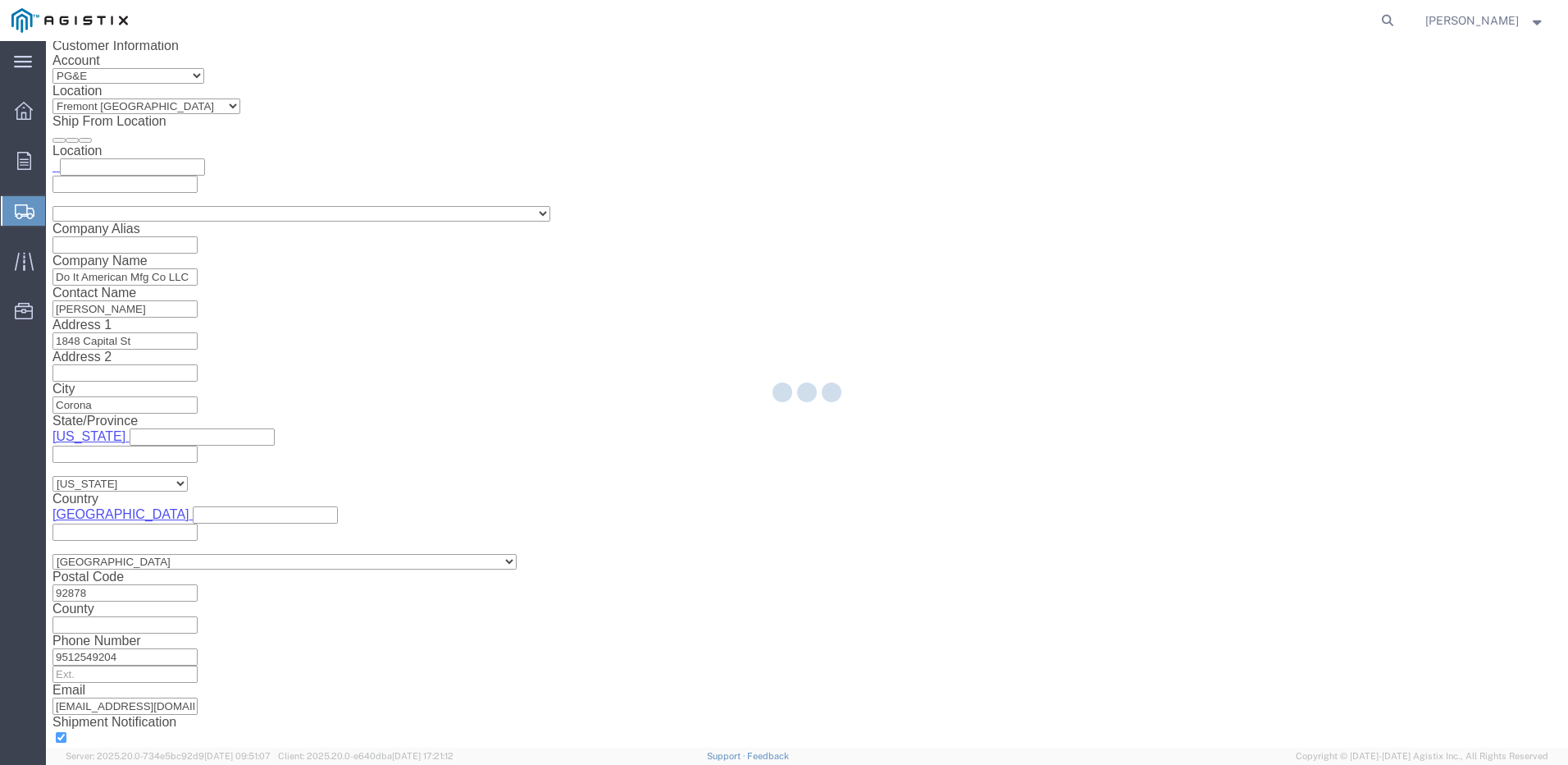
select select "19740"
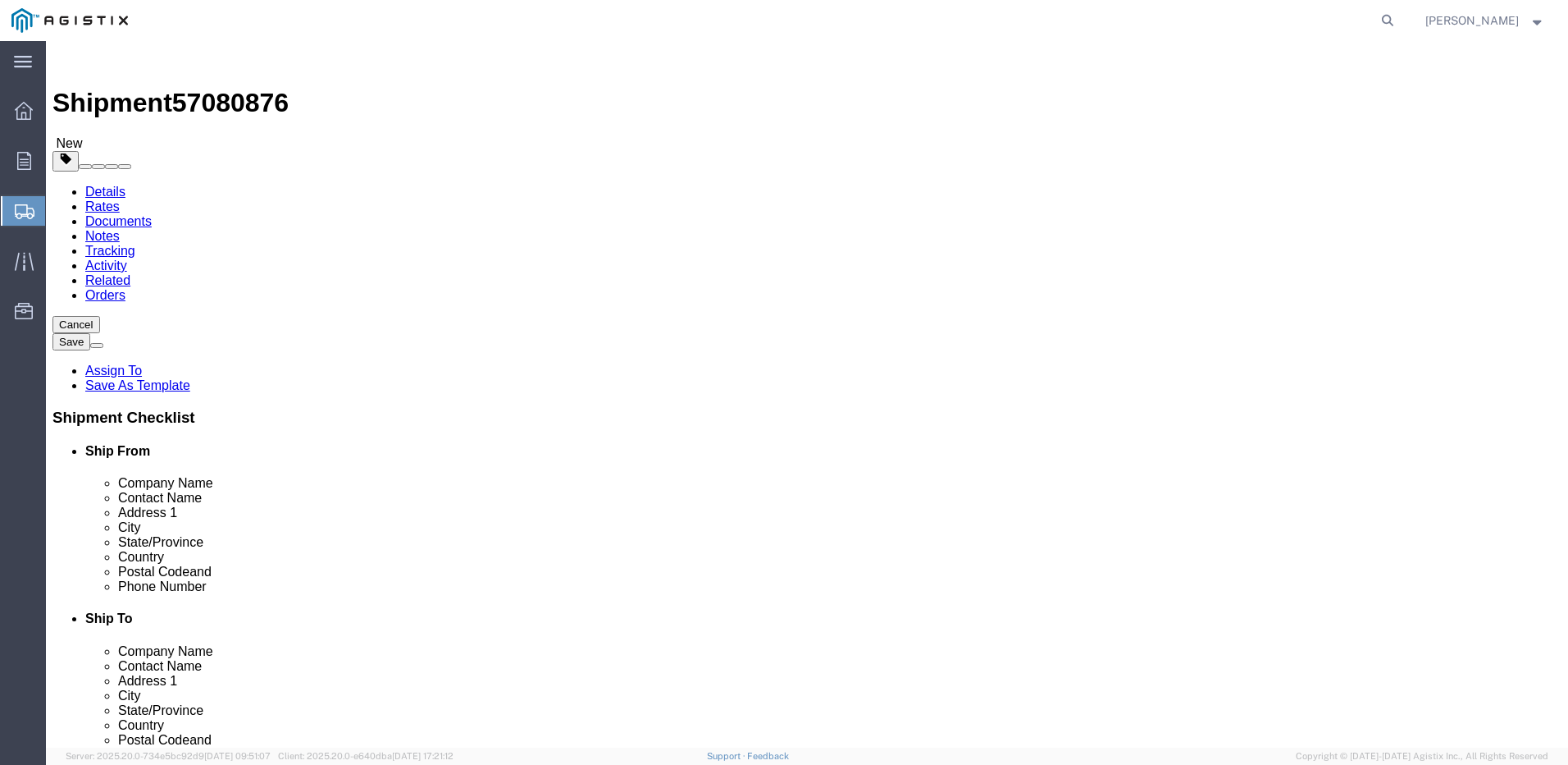
click div "Package Type Select Bulk Bundle(s) Cardboard Box(es) Carton(s) Crate(s) Drum(s)…"
click select "Select Bulk Bundle(s) Cardboard Box(es) Carton(s) Crate(s) Drum(s) (Fiberboard)…"
select select "PSNS"
click select "Select Bulk Bundle(s) Cardboard Box(es) Carton(s) Crate(s) Drum(s) (Fiberboard)…"
click input "text"
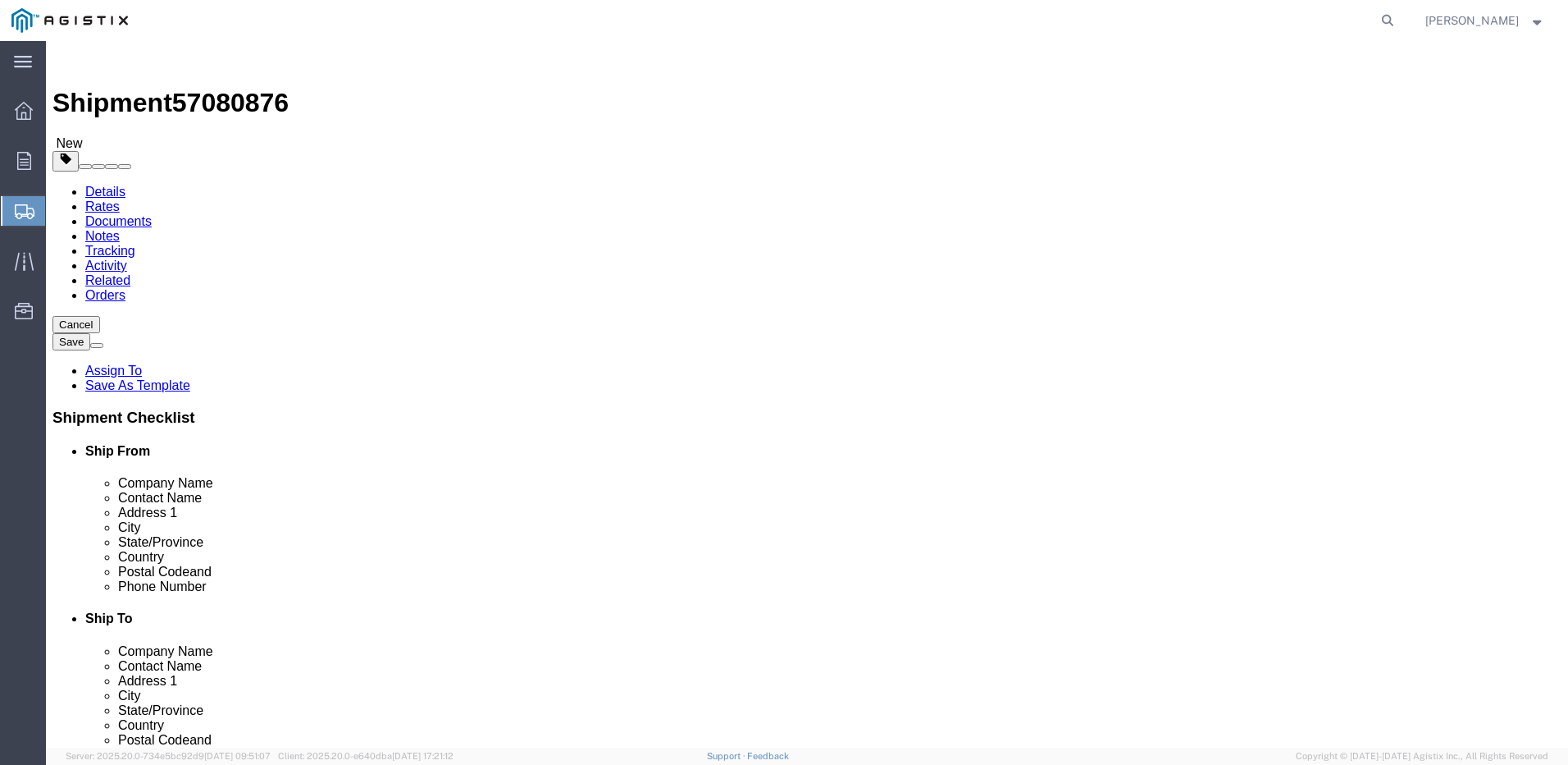
type input "1"
click input "1"
click input "text"
type input "44"
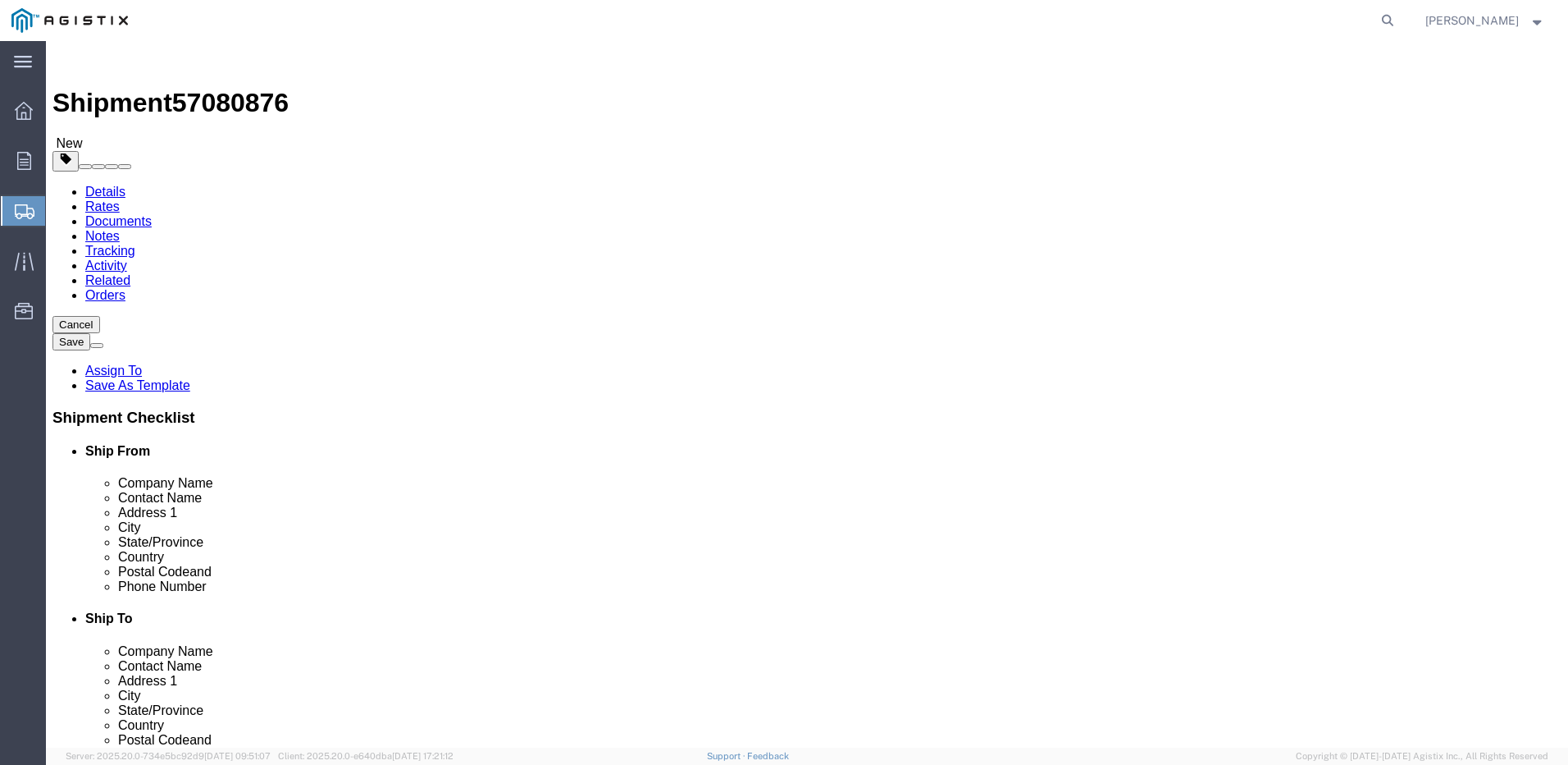
type input "21"
drag, startPoint x: 277, startPoint y: 418, endPoint x: 146, endPoint y: 398, distance: 132.5
click div "Package Type Select Bulk Bundle(s) Cardboard Box(es) Carton(s) Crate(s) Drum(s)…"
type input "540"
click link "Add Content"
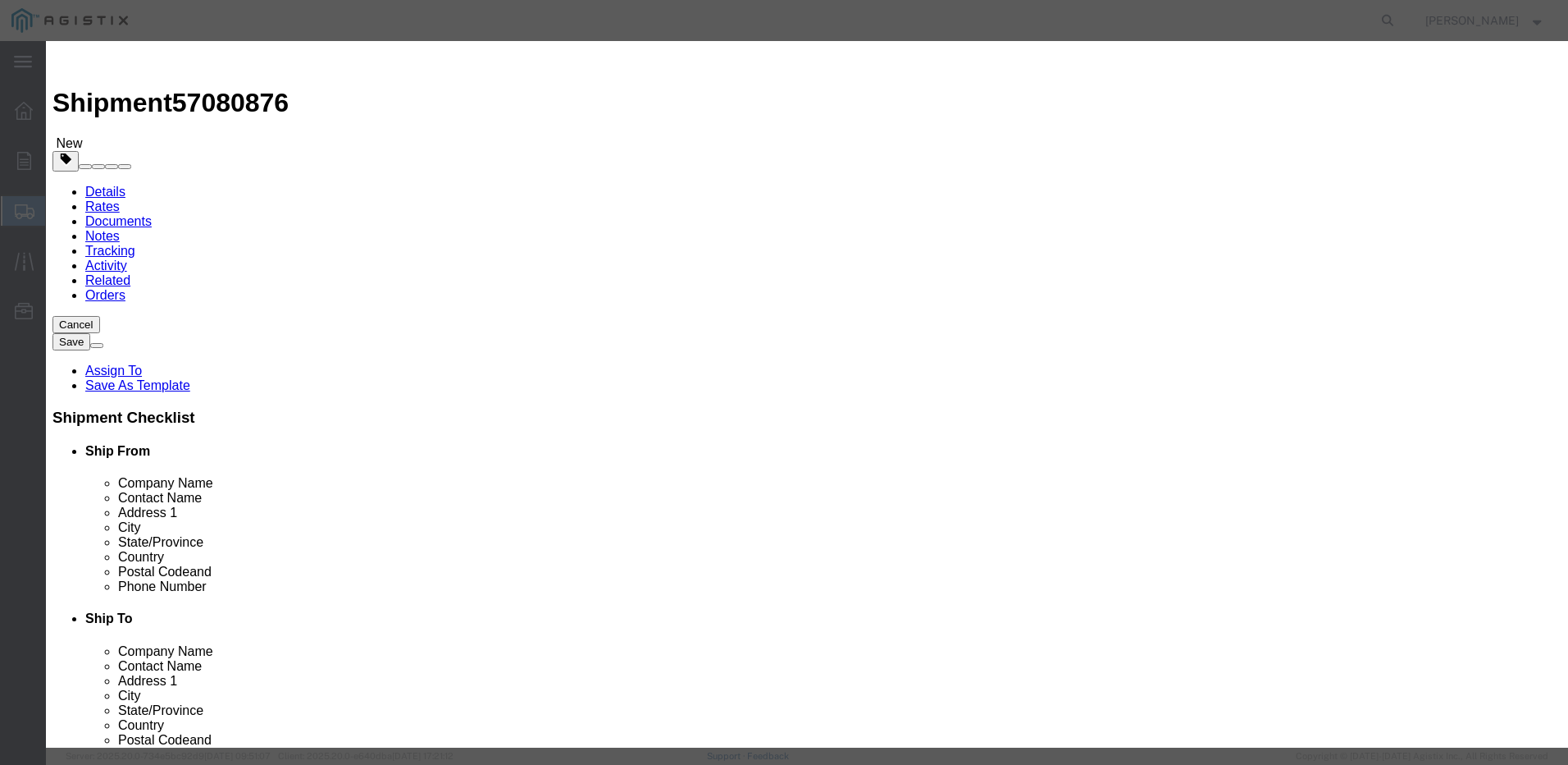
click input "text"
type input "PG&E M232958, PG&E M234401"
click input "0"
type input "1"
click input "text"
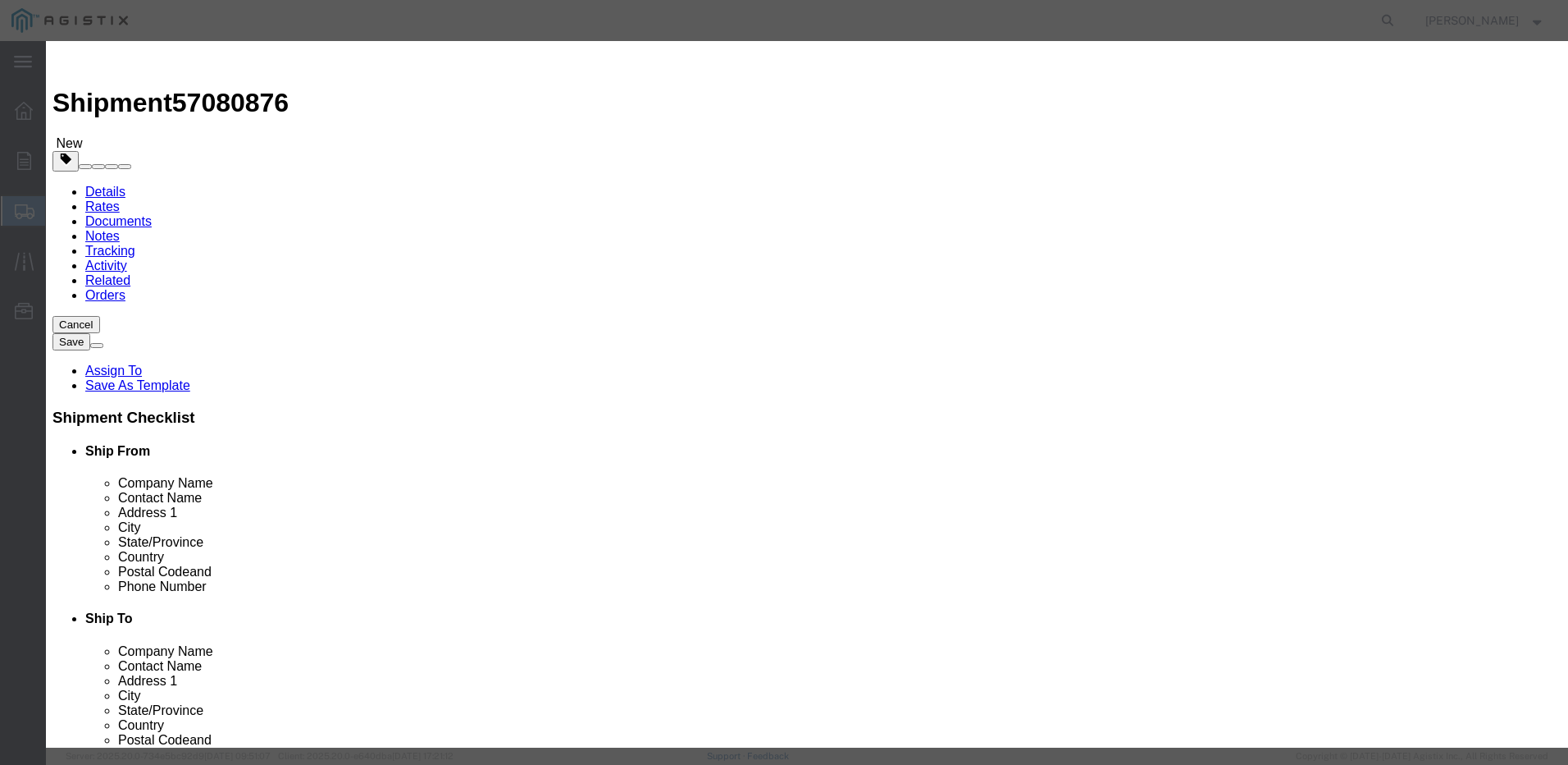
type input "7280"
click select "Select 50 55 60 65 70 85 92.5 100 125 175 250 300 400"
select select "65"
click select "Select 50 55 60 65 70 85 92.5 100 125 175 250 300 400"
click button "Save & Close"
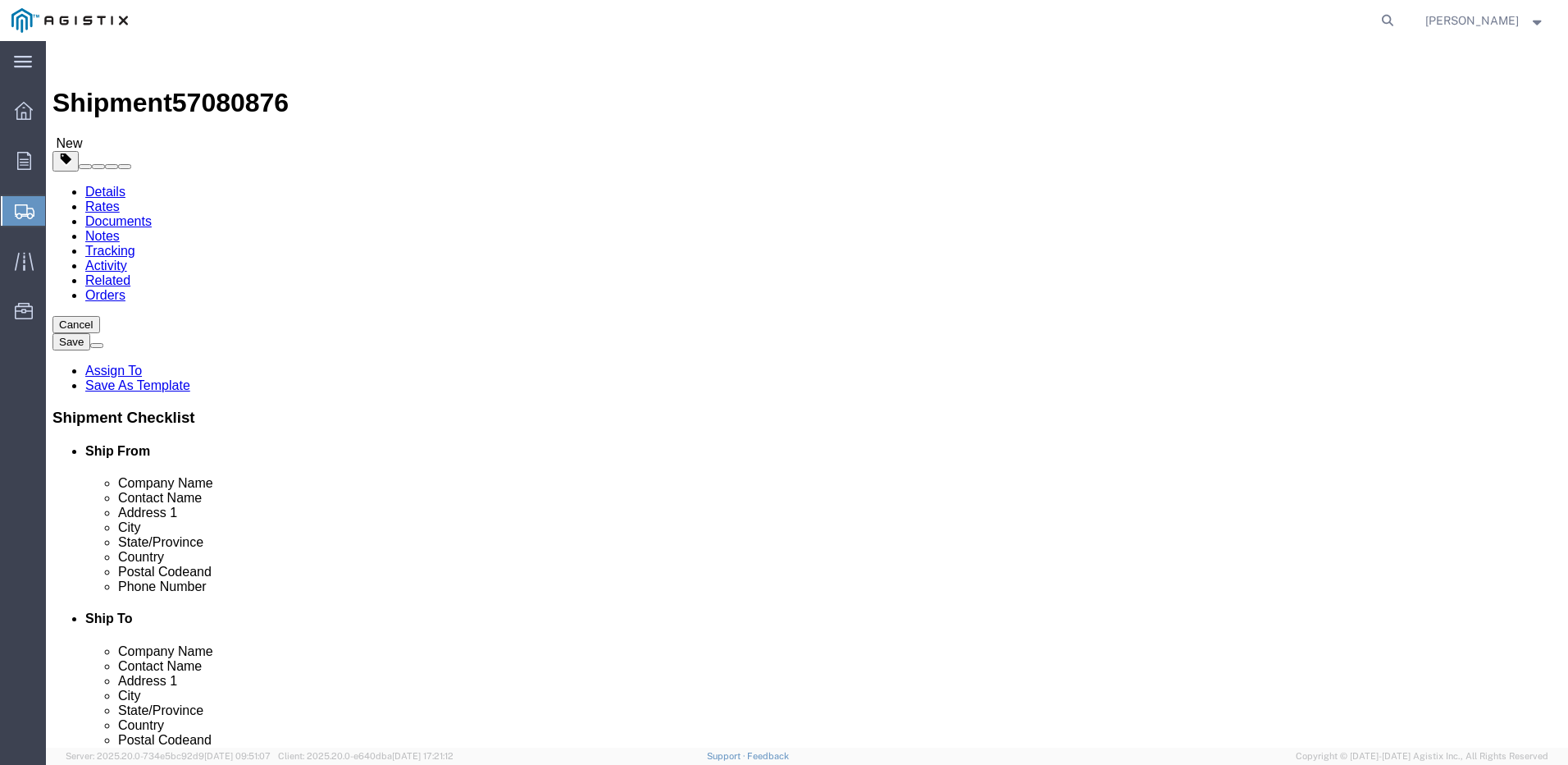
click button "Save"
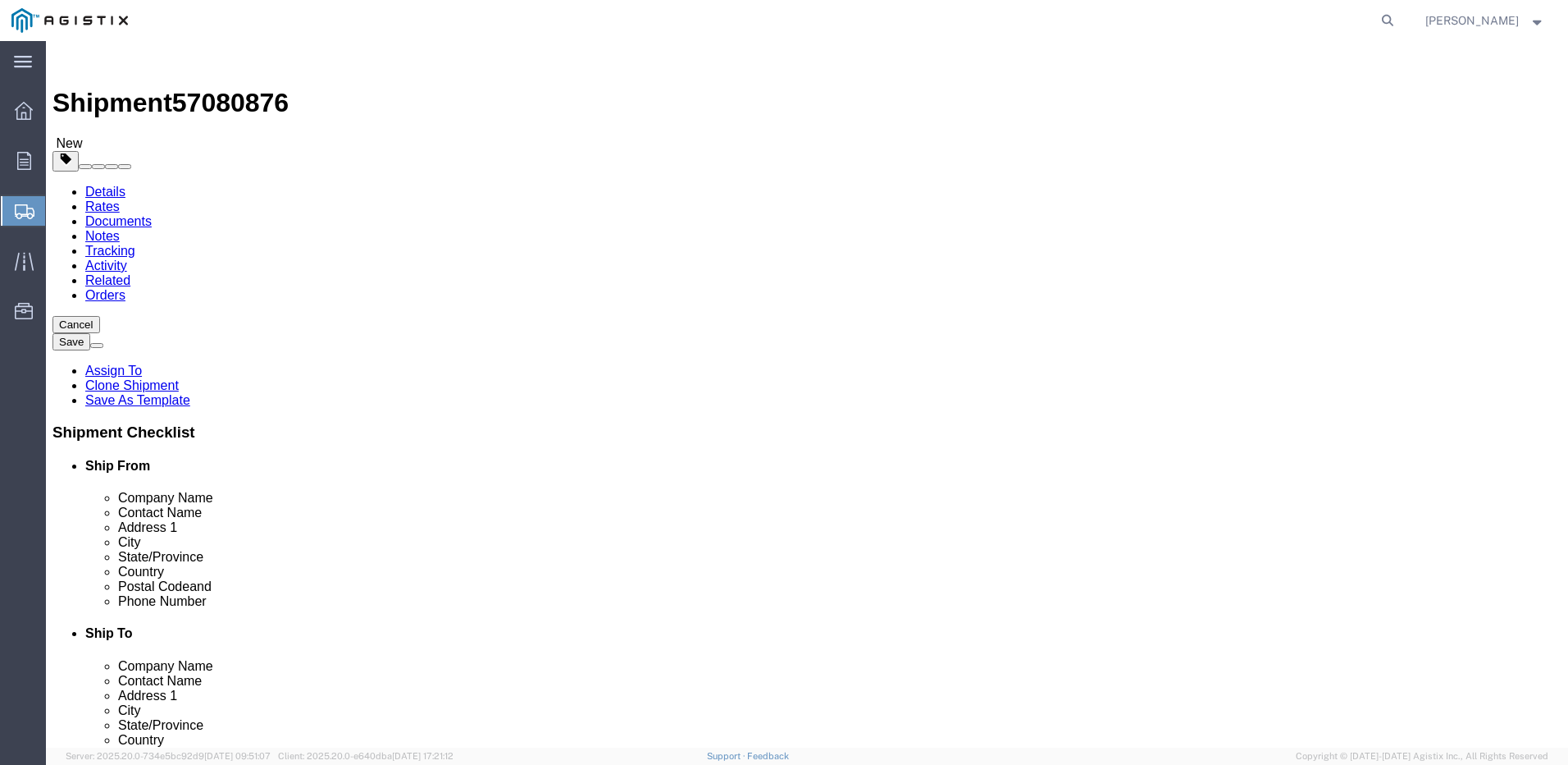
click at [23, 208] on icon at bounding box center [25, 211] width 20 height 15
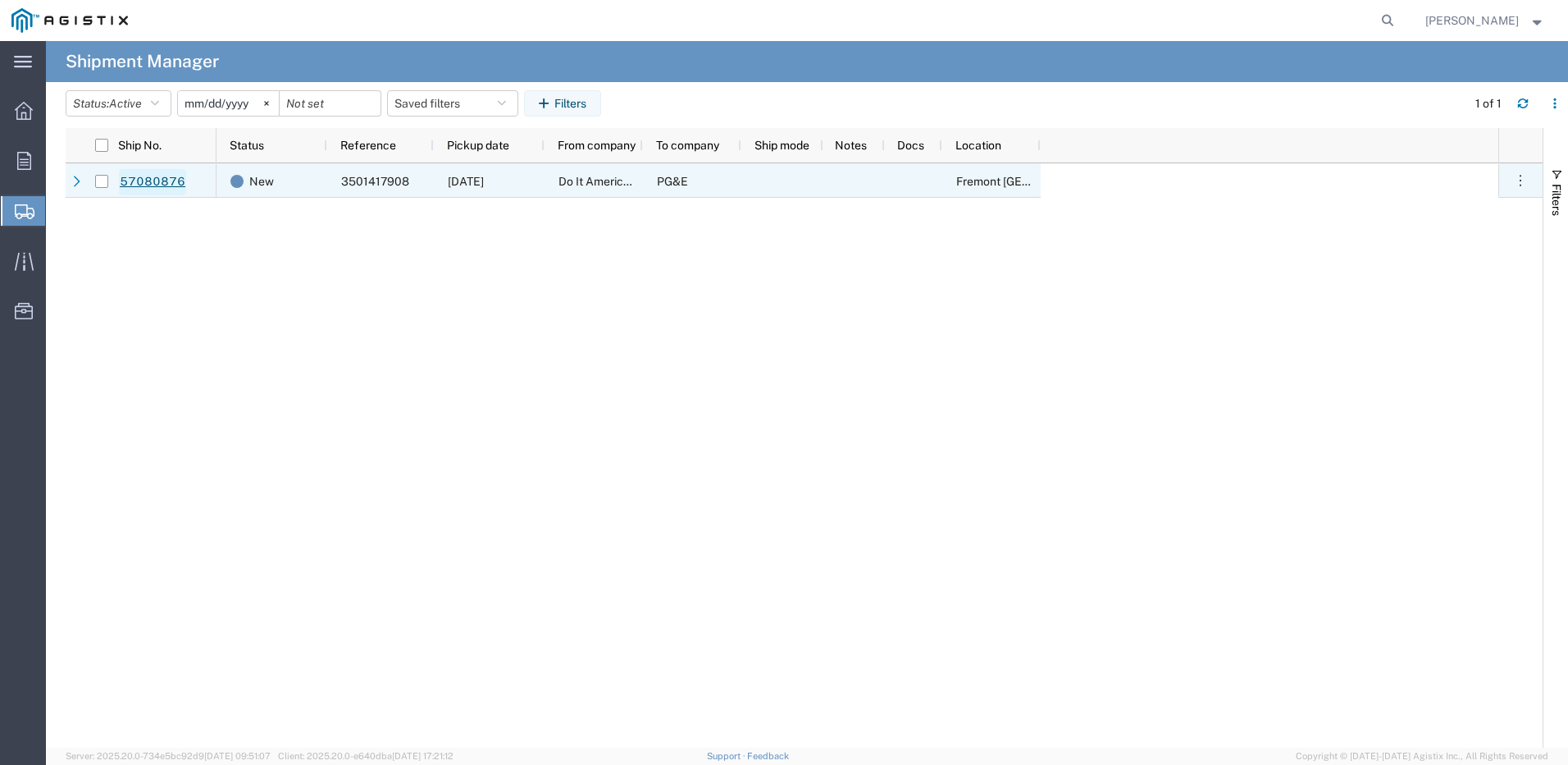
click at [155, 181] on link "57080876" at bounding box center [152, 182] width 67 height 27
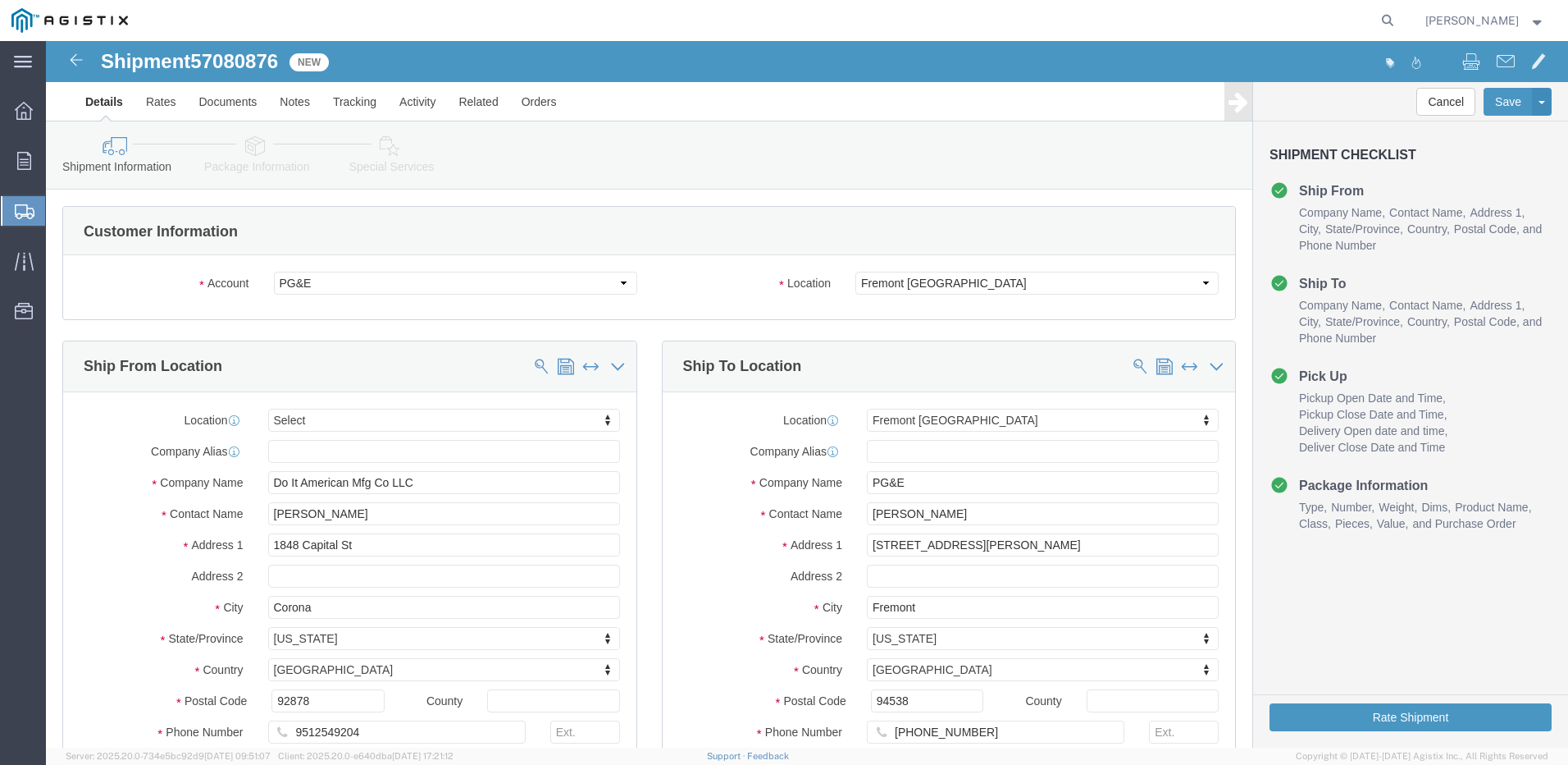
select select
select select "19740"
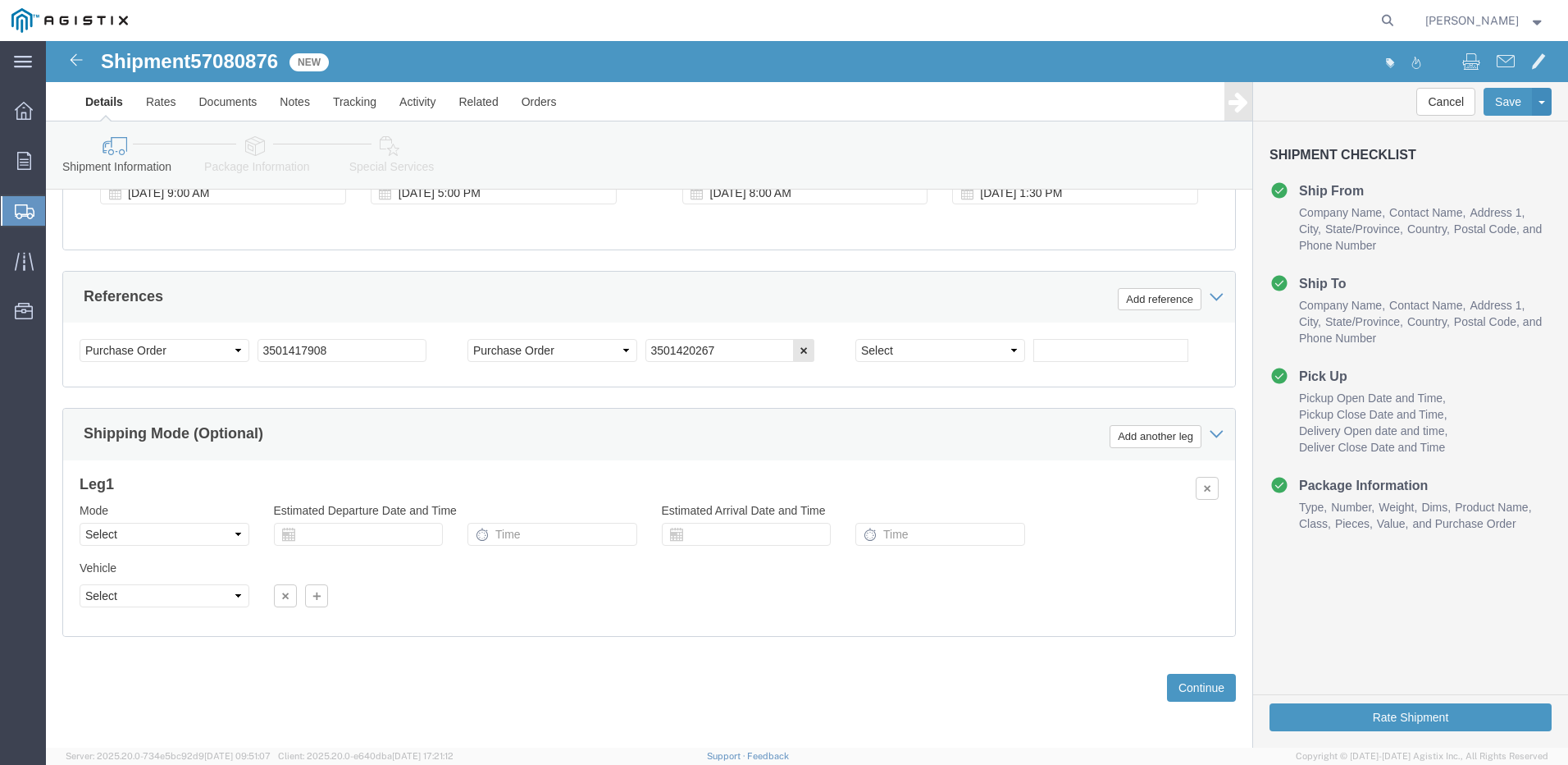
scroll to position [1098, 0]
click button "Continue"
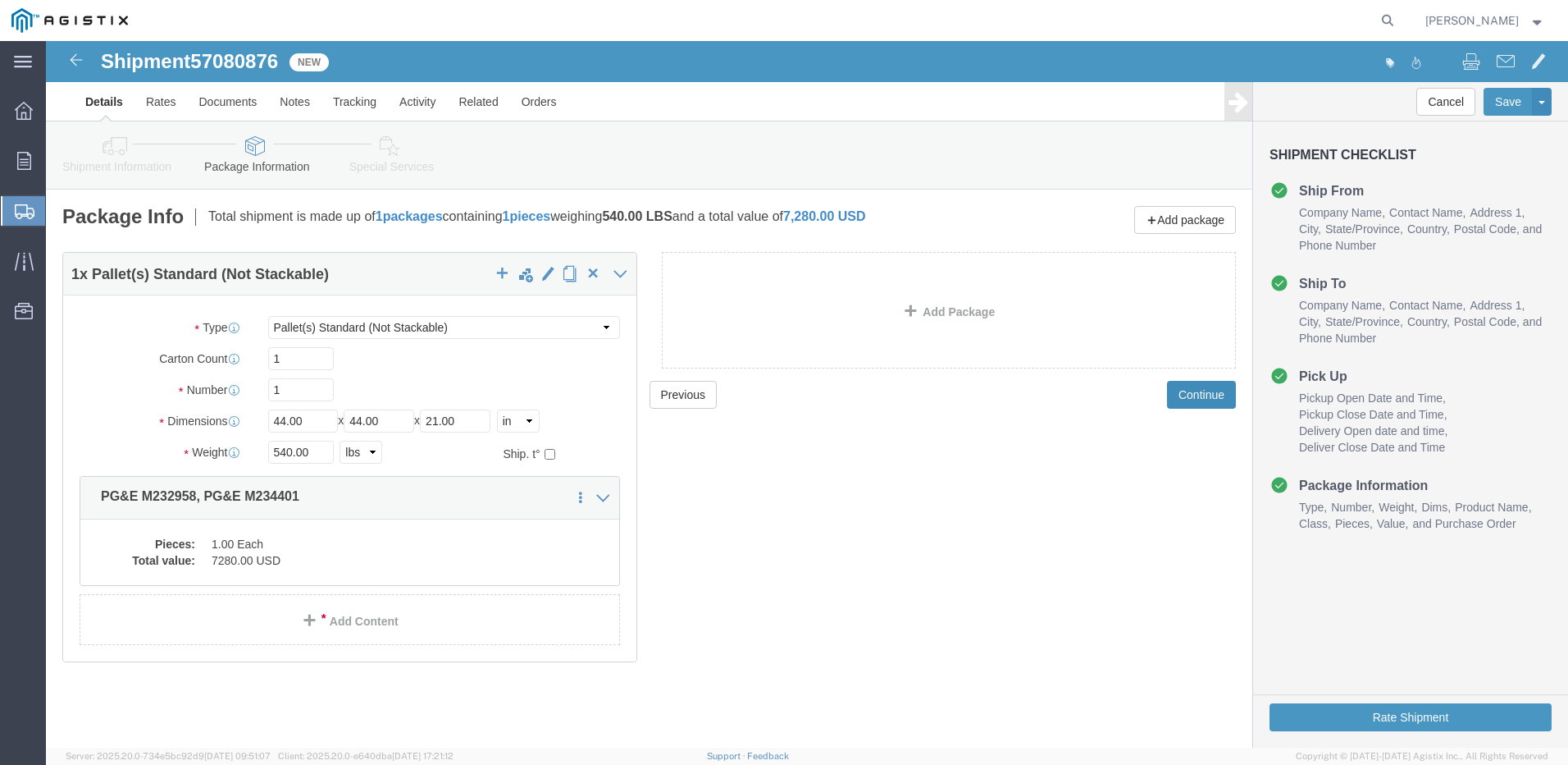
click button "Continue"
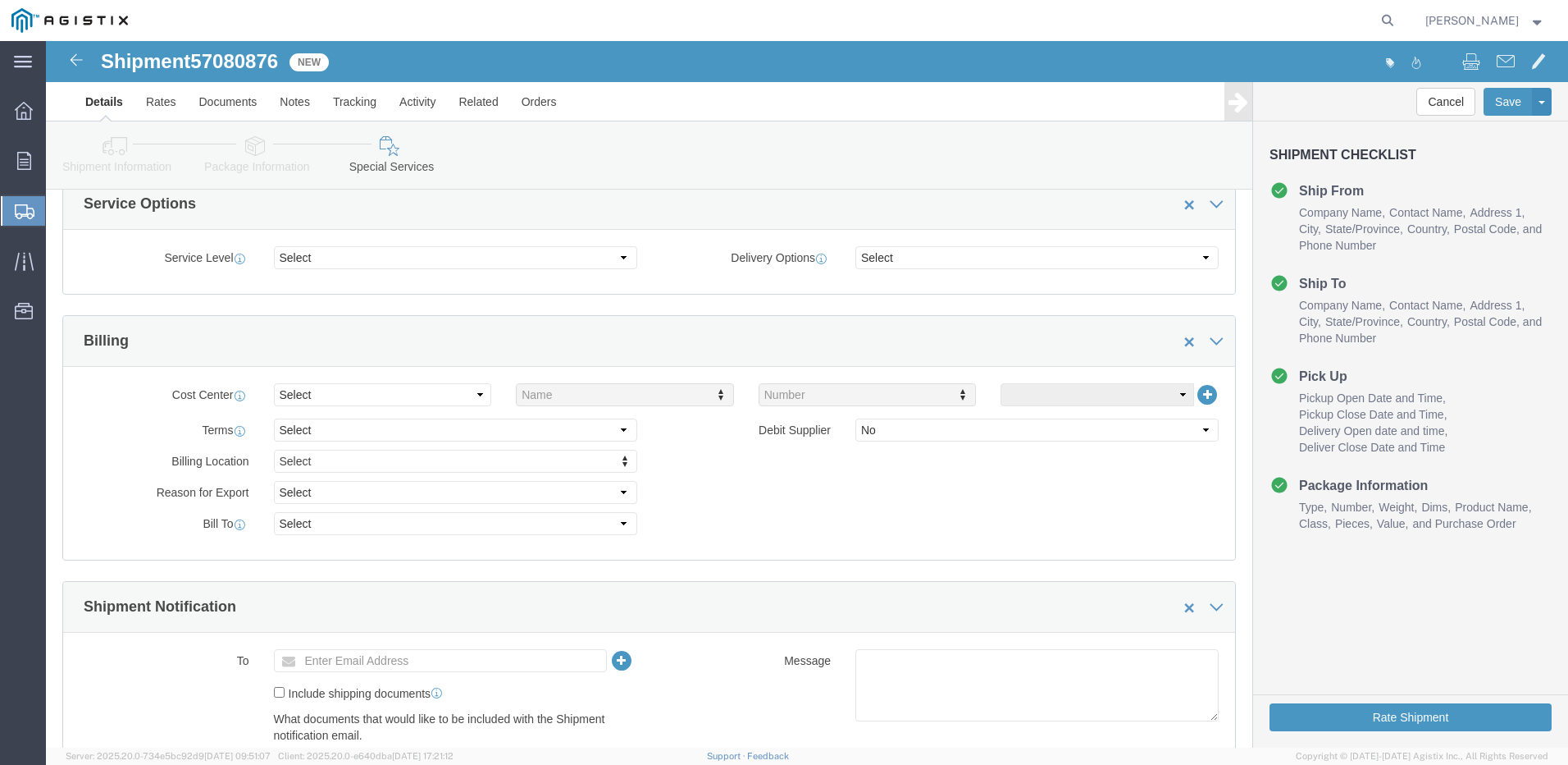
scroll to position [493, 0]
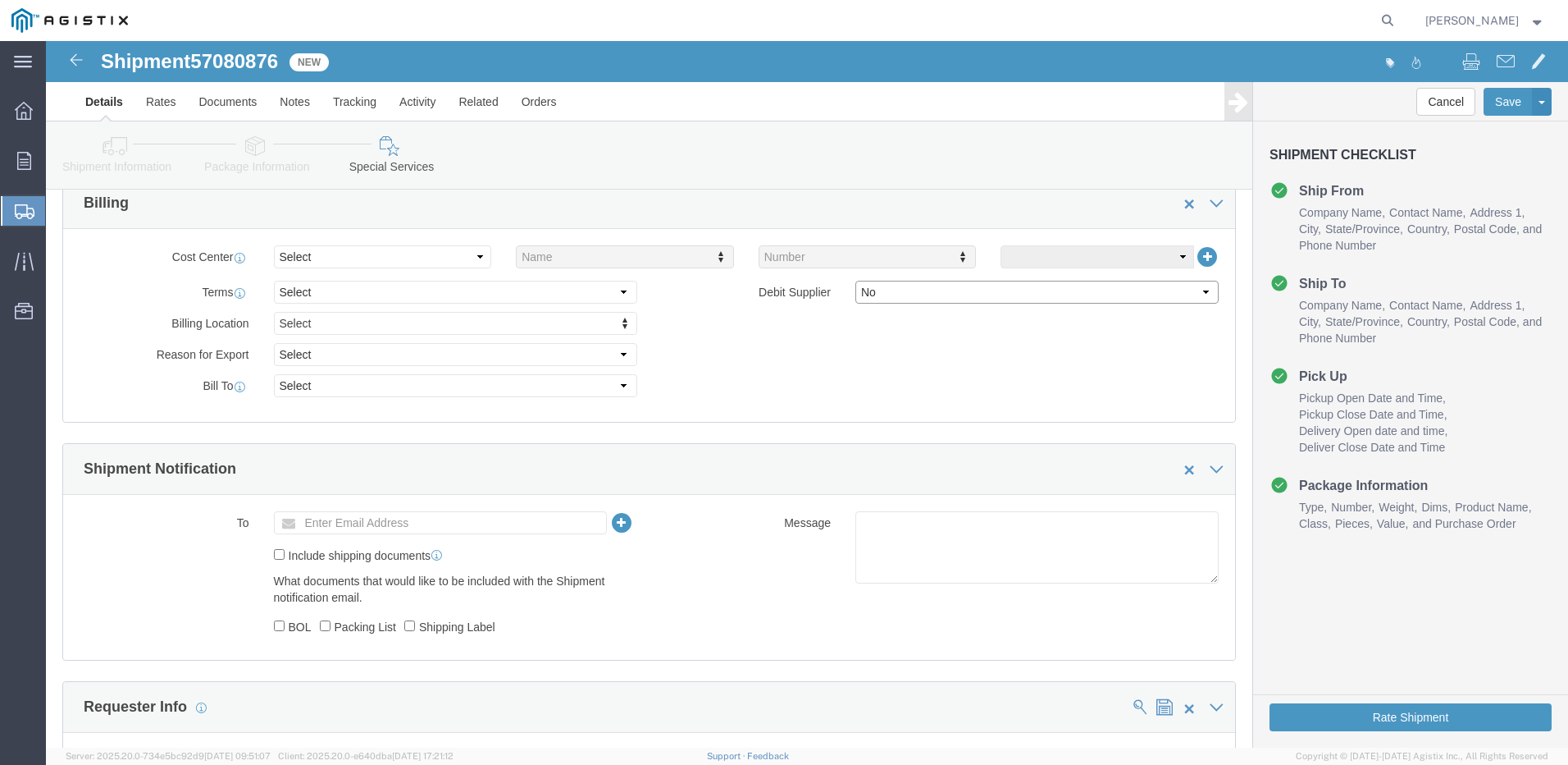
click select "Select Yes No"
select select "true"
click select "Select Yes No"
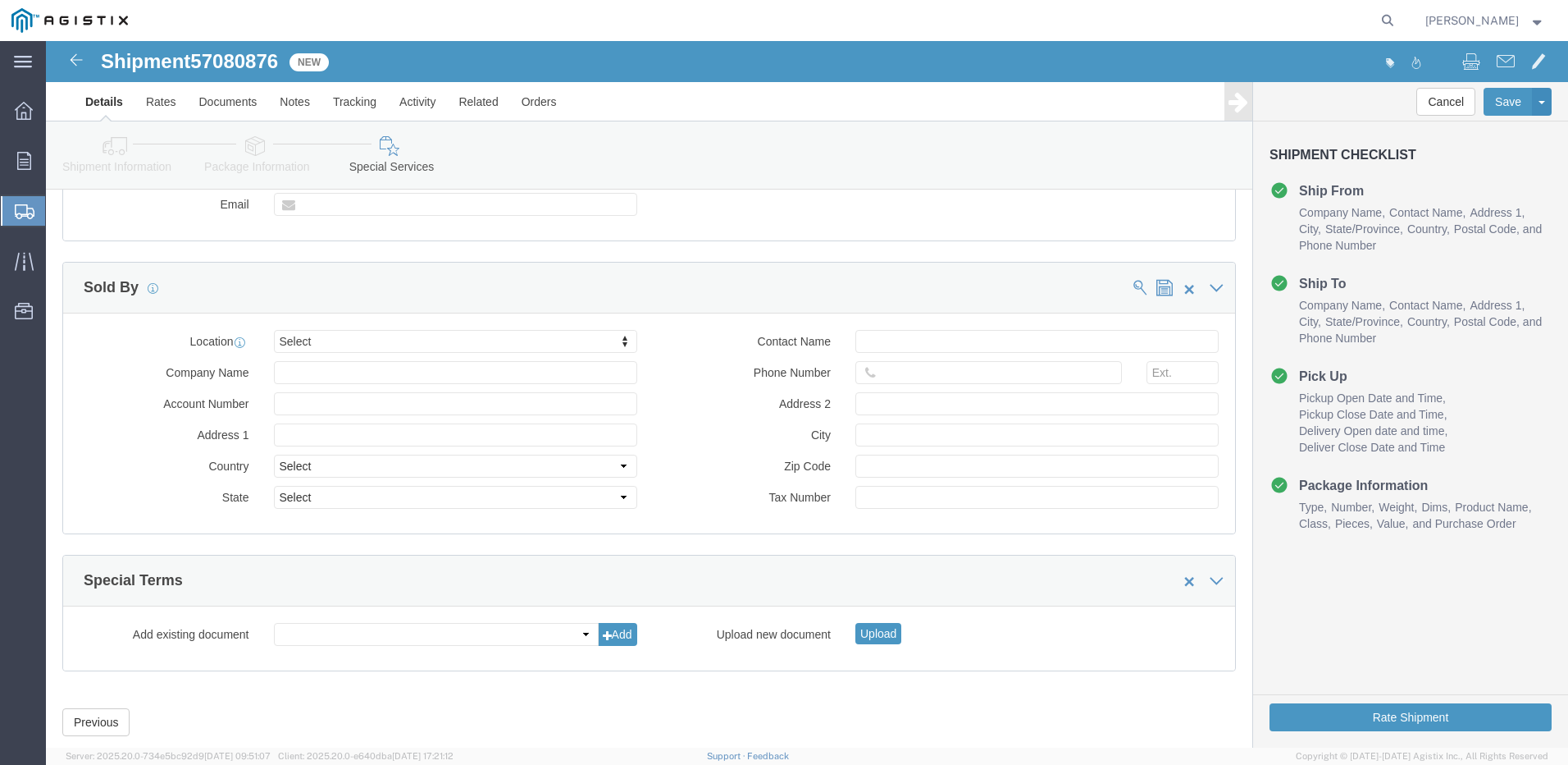
scroll to position [1274, 0]
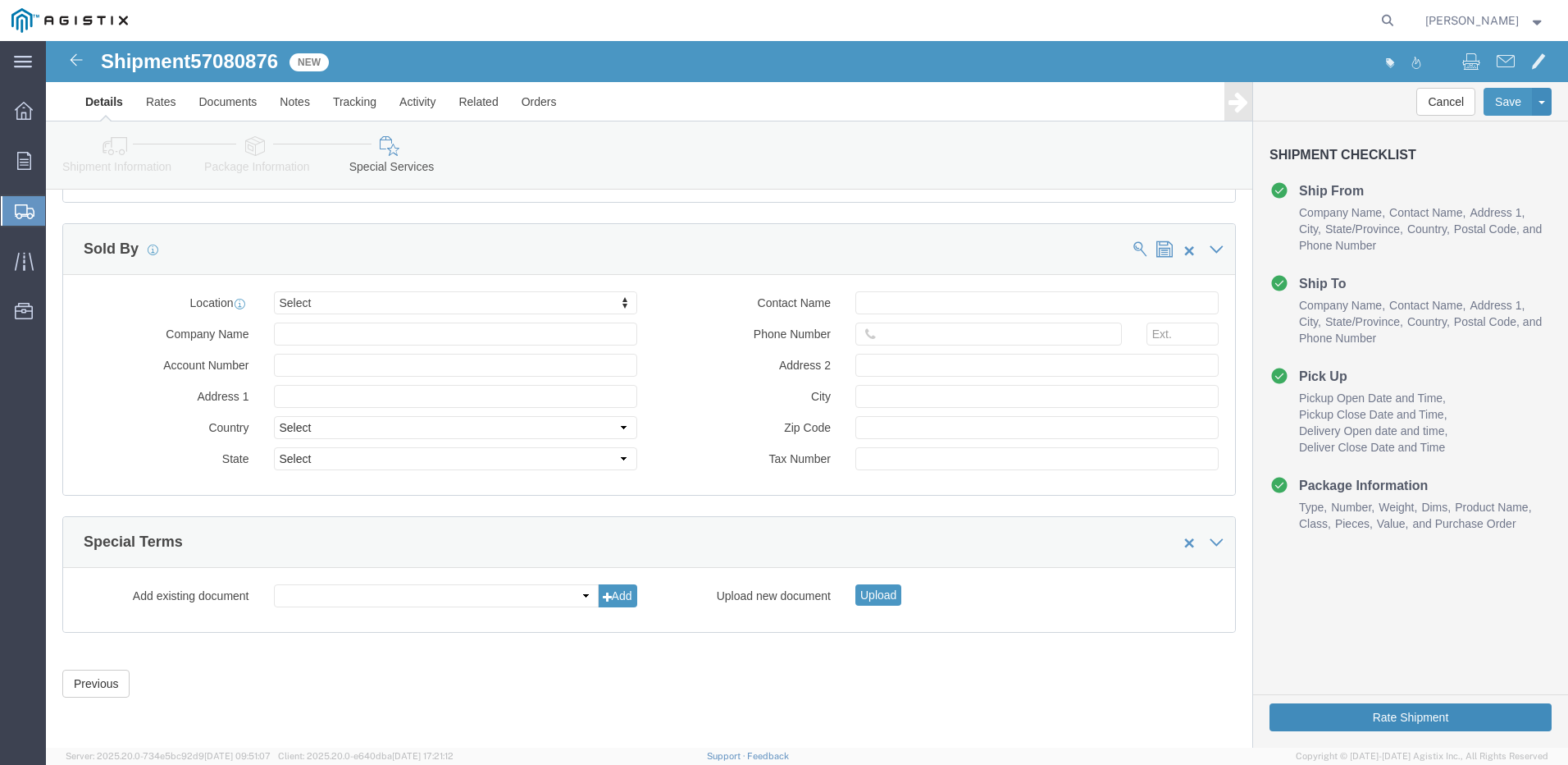
click button "Rate Shipment"
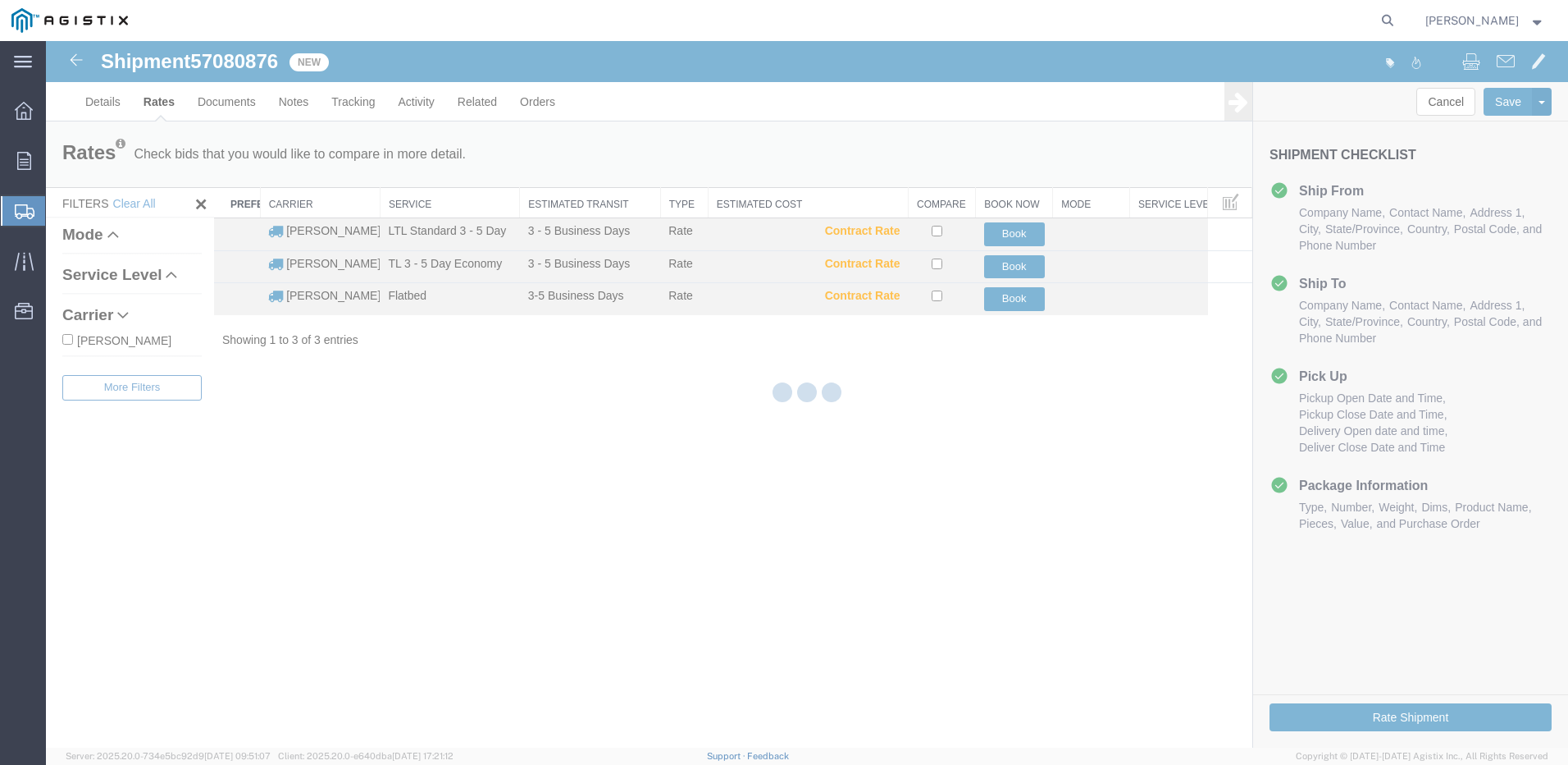
scroll to position [0, 0]
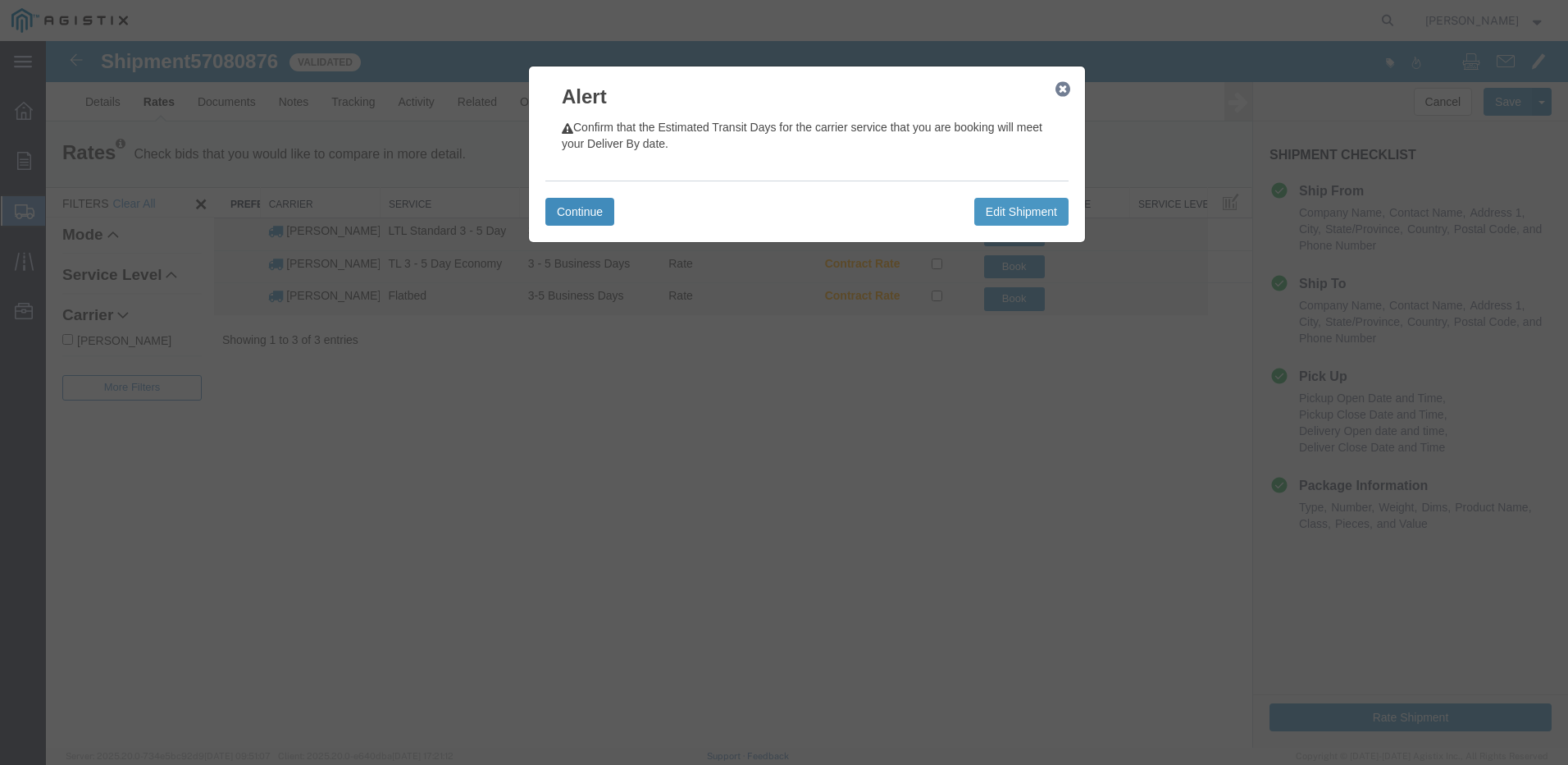
click at [583, 218] on button "Continue" at bounding box center [580, 211] width 69 height 28
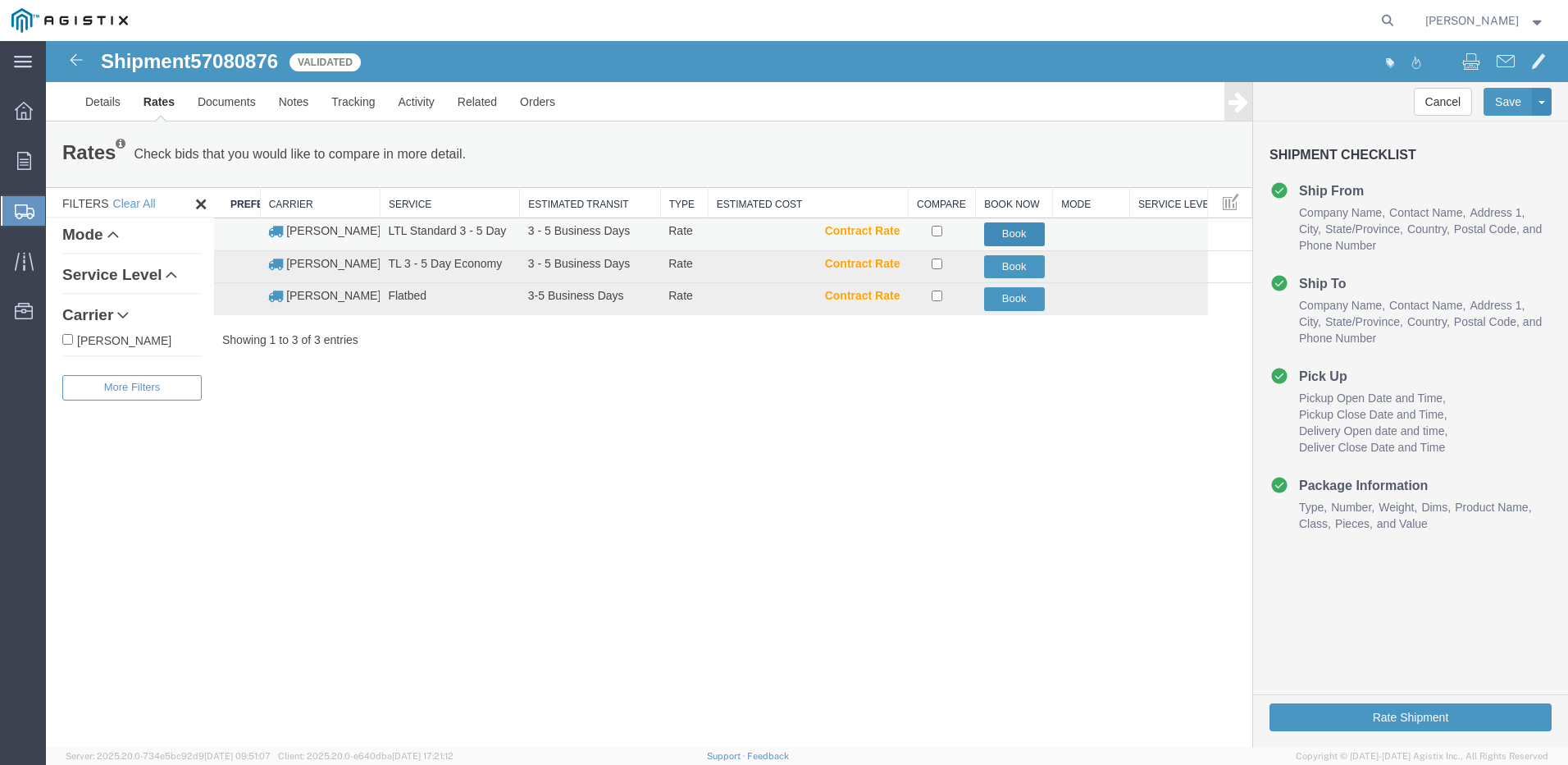
click at [1005, 235] on button "Book" at bounding box center [1015, 234] width 61 height 24
